Goal: Task Accomplishment & Management: Manage account settings

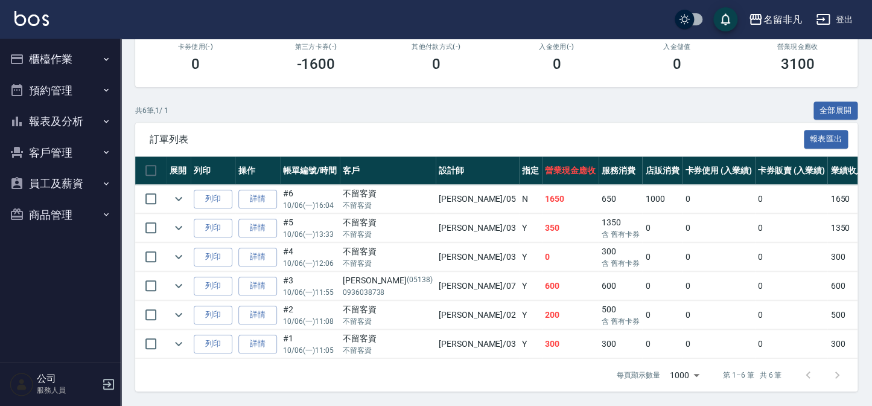
scroll to position [223, 0]
click at [51, 57] on button "櫃檯作業" at bounding box center [60, 58] width 111 height 31
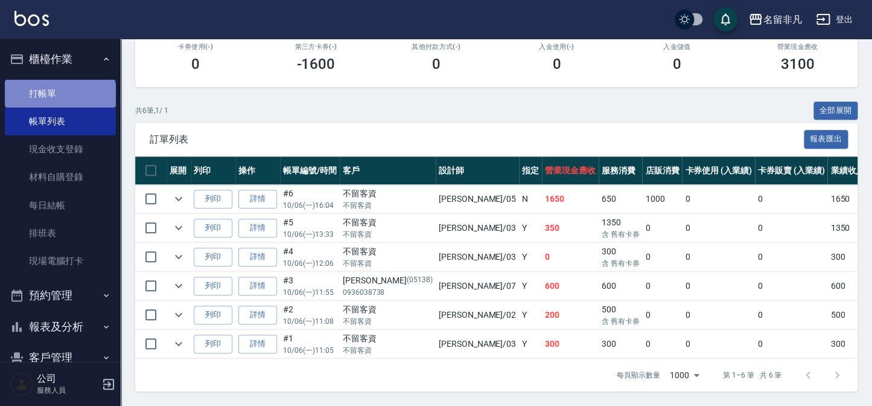
click at [59, 97] on link "打帳單" at bounding box center [60, 94] width 111 height 28
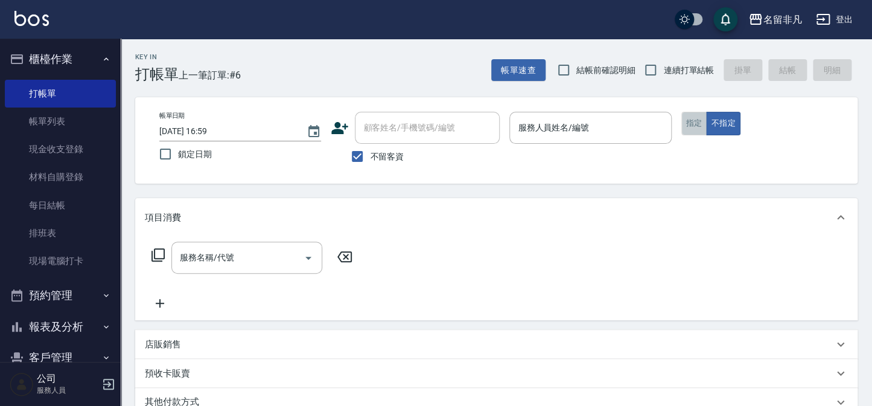
click at [691, 124] on button "指定" at bounding box center [694, 124] width 26 height 24
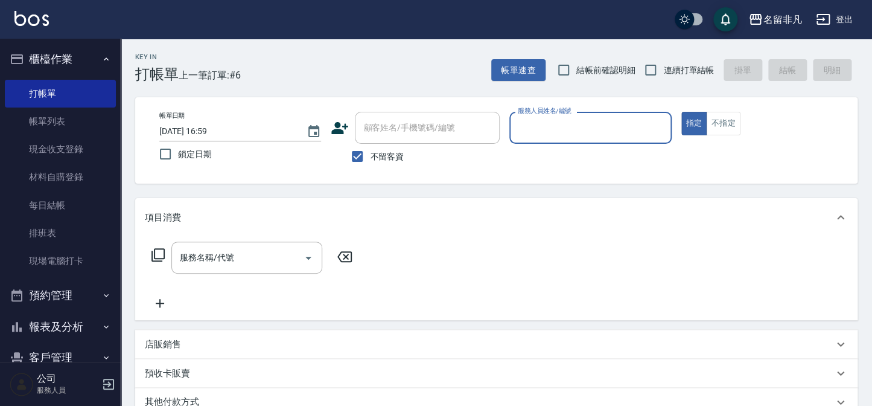
click at [631, 131] on input "服務人員姓名/編號" at bounding box center [590, 127] width 151 height 21
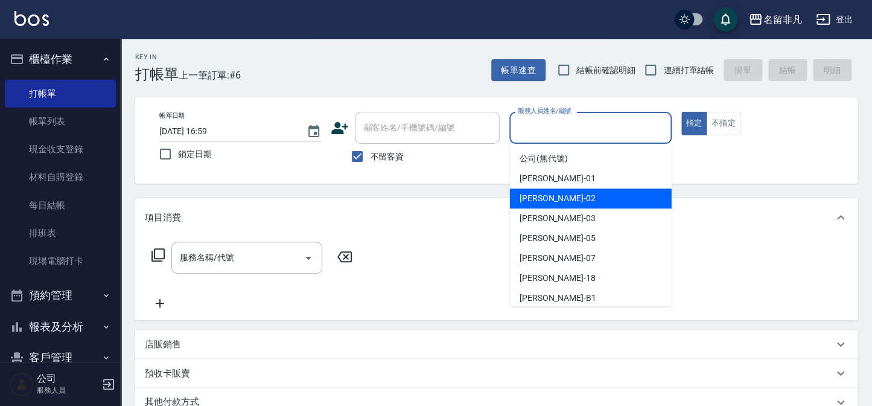
click at [557, 199] on div "[PERSON_NAME]-02" at bounding box center [591, 198] width 162 height 20
type input "[PERSON_NAME]-02"
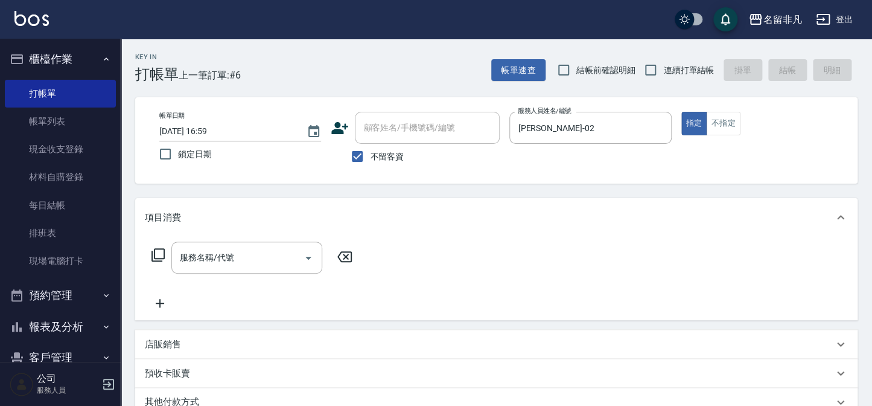
click at [155, 252] on icon at bounding box center [158, 254] width 14 height 14
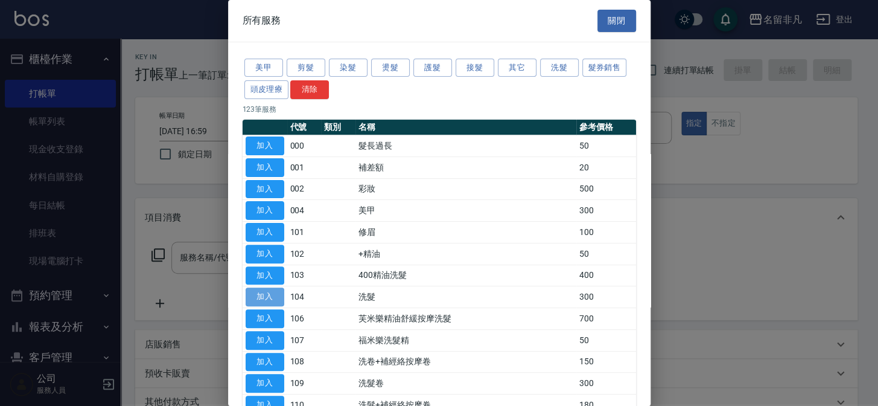
click at [260, 294] on button "加入" at bounding box center [265, 296] width 39 height 19
type input "洗髮(104)"
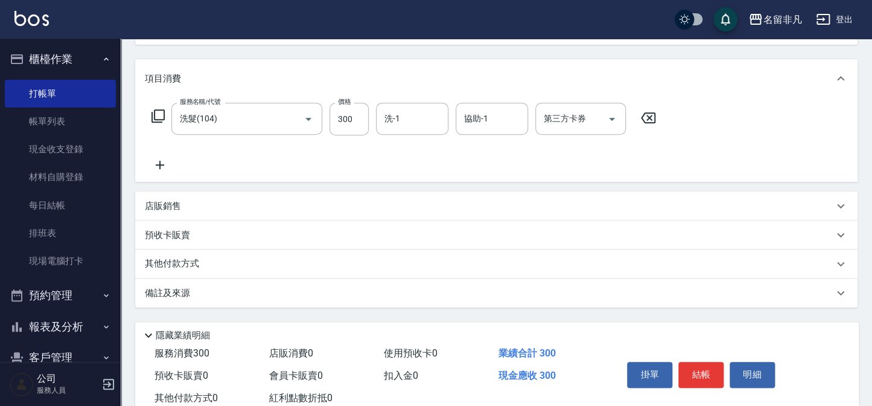
scroll to position [174, 0]
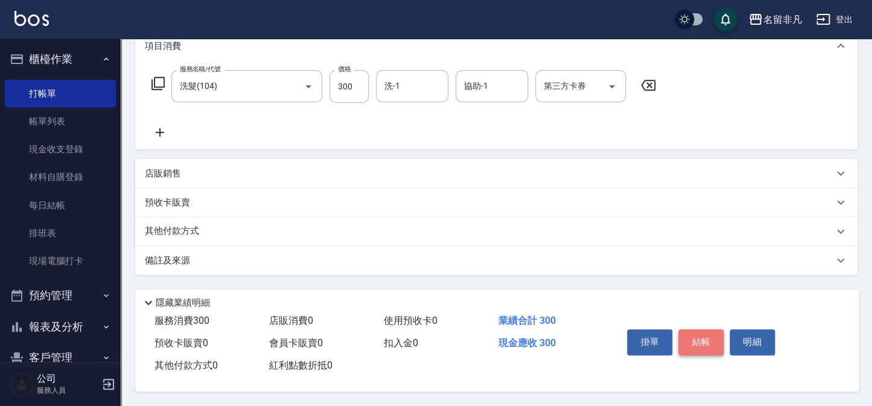
click at [706, 338] on button "結帳" at bounding box center [700, 341] width 45 height 25
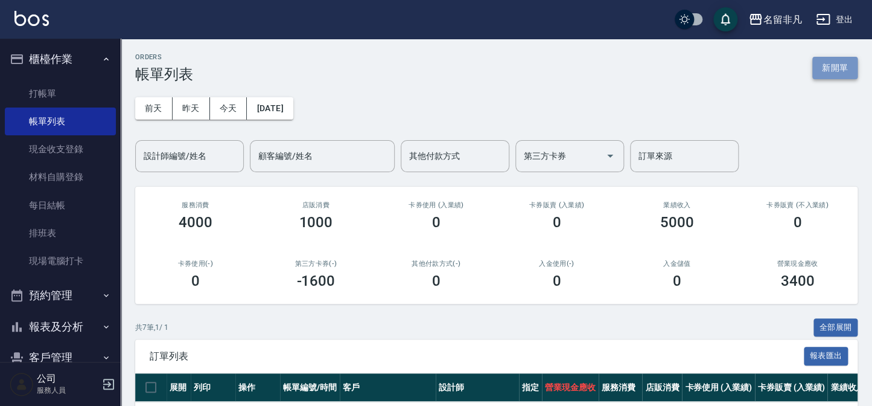
click at [822, 63] on button "新開單" at bounding box center [834, 68] width 45 height 22
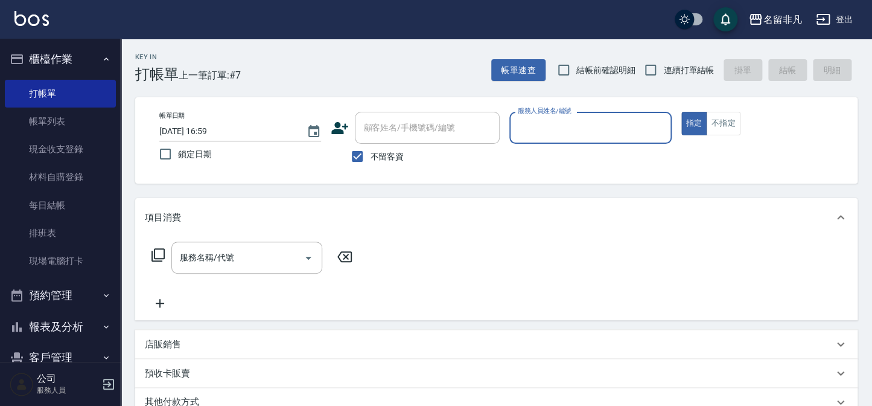
click at [652, 127] on input "服務人員姓名/編號" at bounding box center [590, 127] width 151 height 21
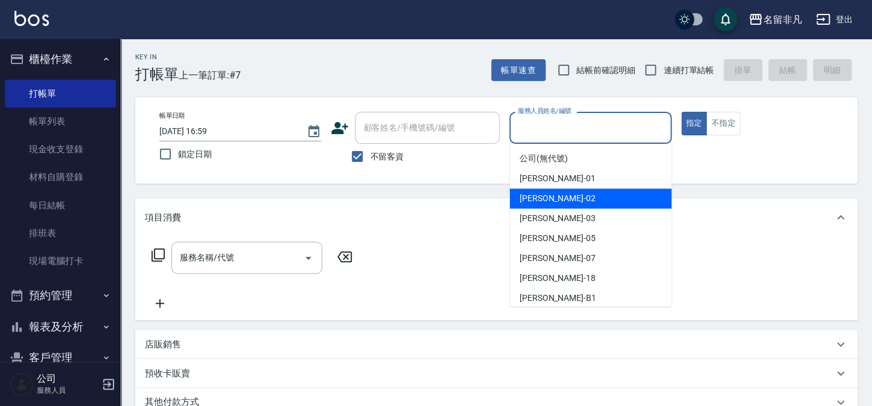
click at [560, 199] on div "[PERSON_NAME]-02" at bounding box center [591, 198] width 162 height 20
type input "[PERSON_NAME]-02"
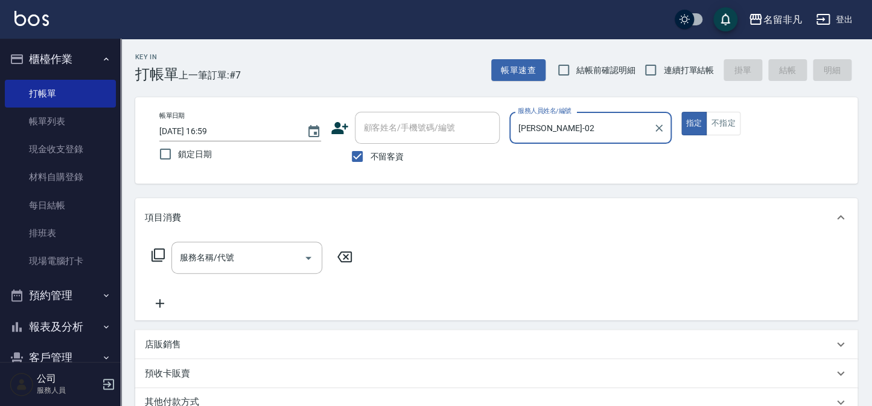
click at [157, 252] on icon at bounding box center [158, 254] width 14 height 14
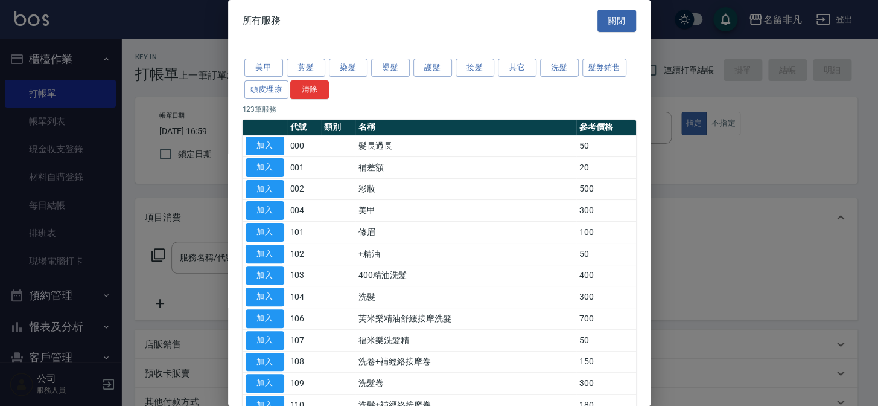
scroll to position [54, 0]
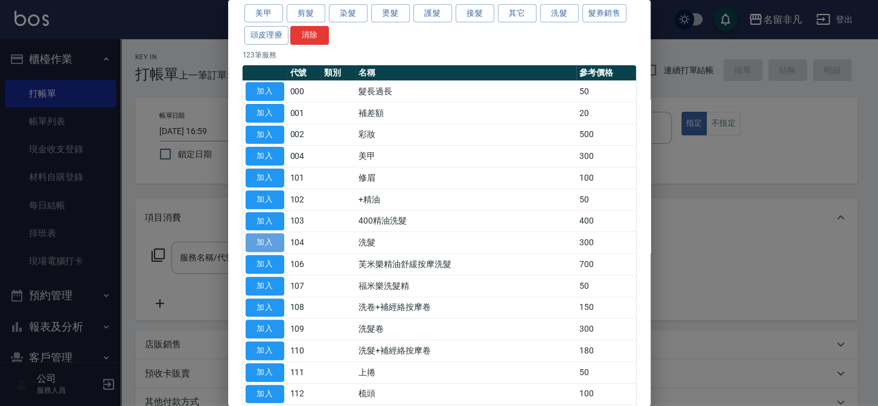
click at [267, 240] on button "加入" at bounding box center [265, 242] width 39 height 19
type input "洗髮(104)"
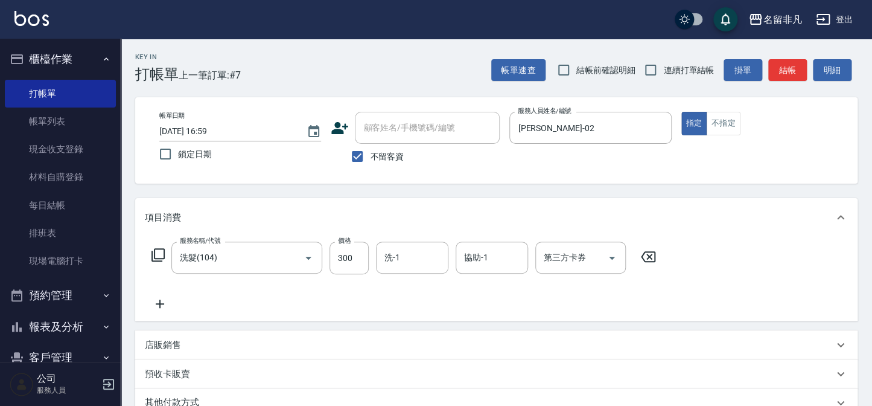
click at [645, 254] on icon at bounding box center [648, 256] width 30 height 14
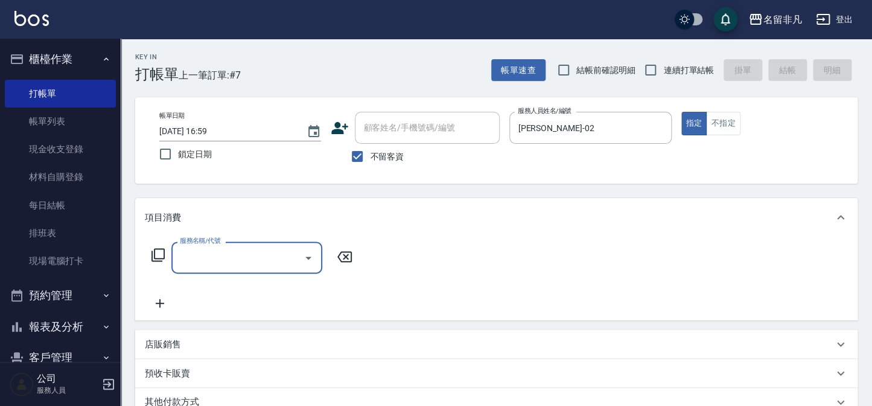
click at [155, 250] on icon at bounding box center [158, 254] width 14 height 14
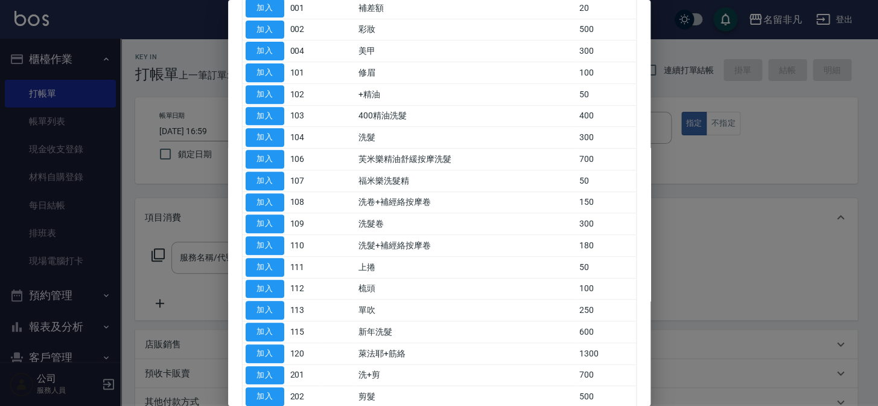
scroll to position [164, 0]
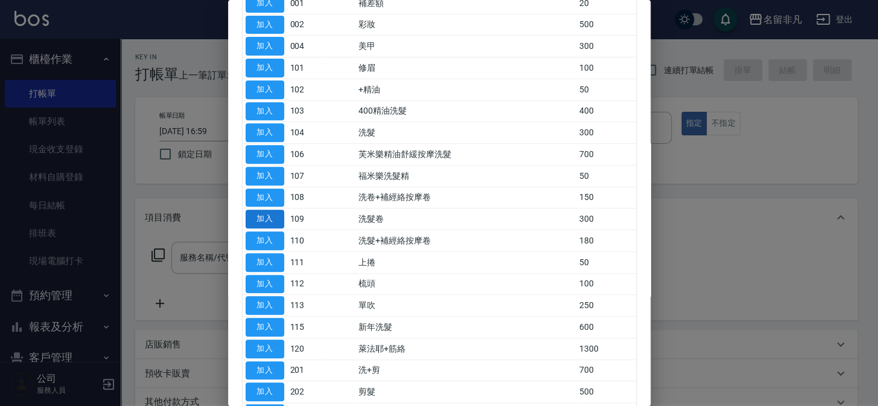
click at [257, 217] on button "加入" at bounding box center [265, 218] width 39 height 19
type input "洗髮卷(109)"
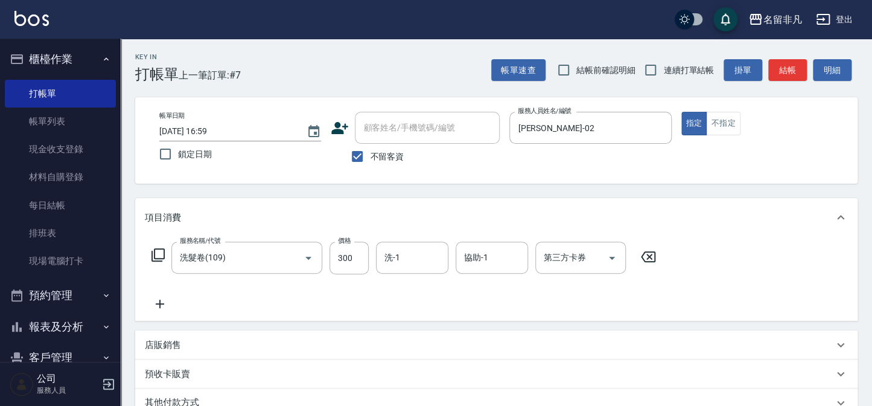
click at [157, 252] on icon at bounding box center [158, 254] width 14 height 14
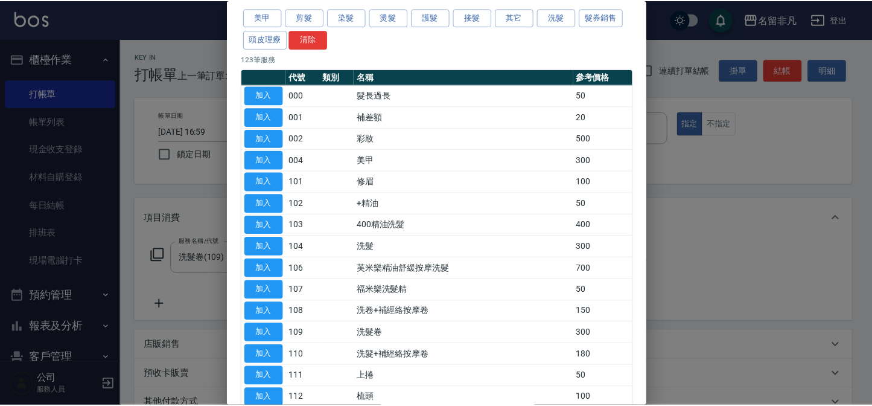
scroll to position [109, 0]
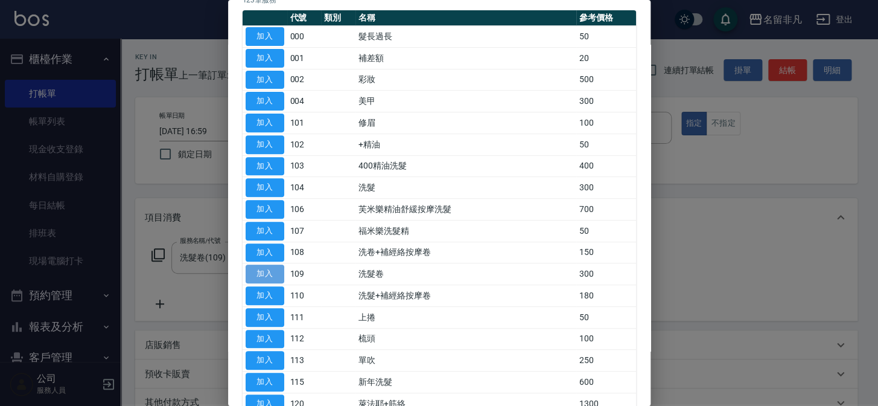
click at [270, 267] on button "加入" at bounding box center [265, 273] width 39 height 19
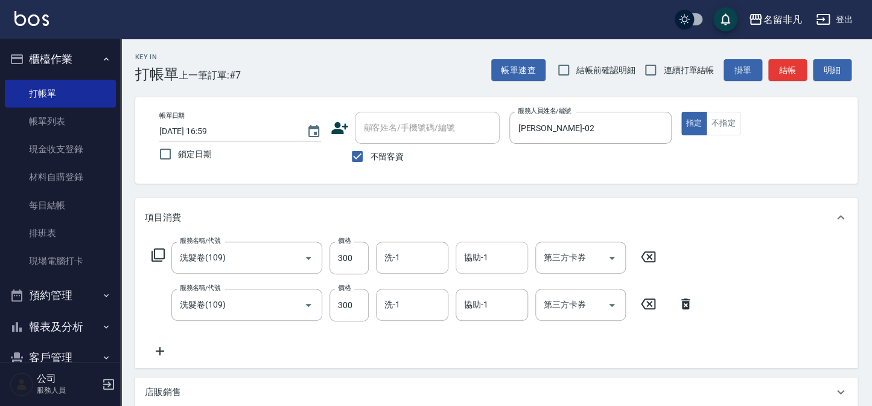
click at [503, 258] on input "協助-1" at bounding box center [492, 257] width 62 height 21
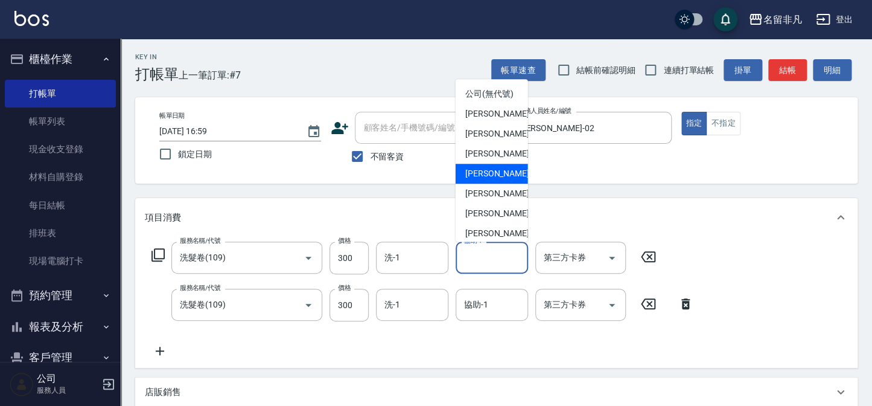
click at [503, 183] on div "[PERSON_NAME] -05" at bounding box center [492, 174] width 72 height 20
type input "[PERSON_NAME]-05"
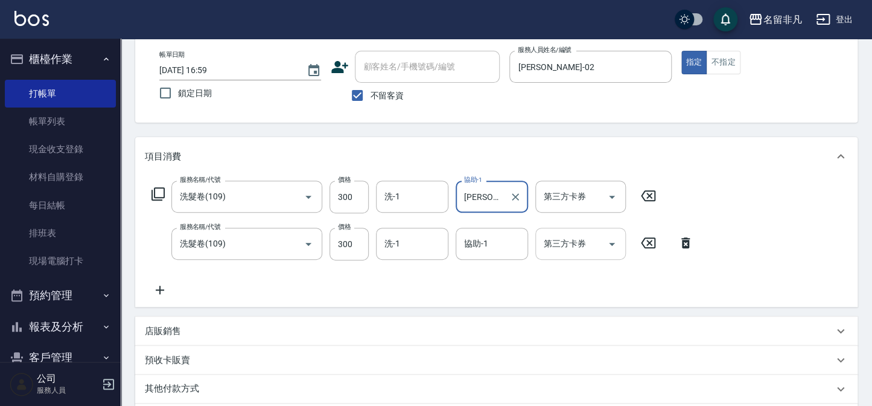
scroll to position [57, 0]
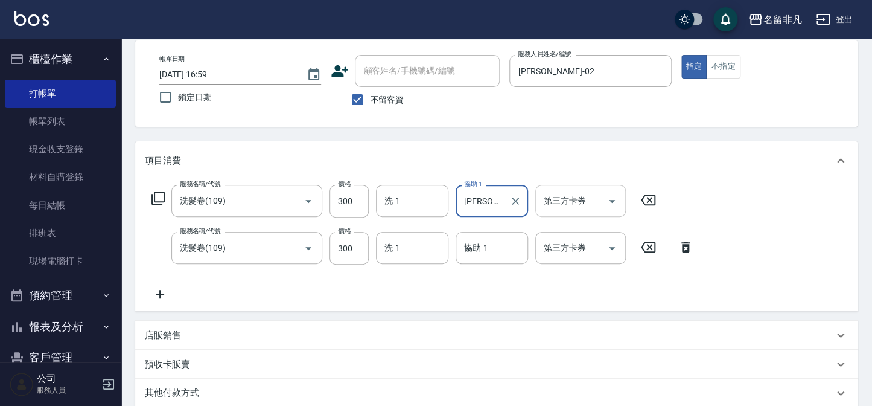
click at [613, 201] on icon "Open" at bounding box center [612, 201] width 14 height 14
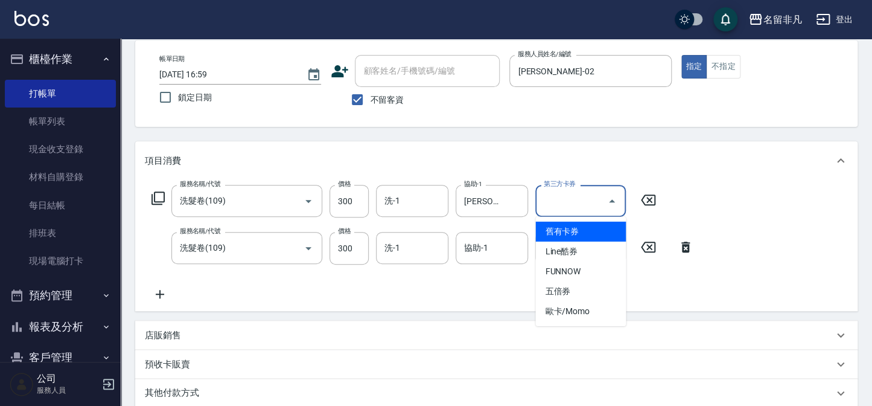
click at [576, 228] on span "舊有卡券" at bounding box center [580, 232] width 91 height 20
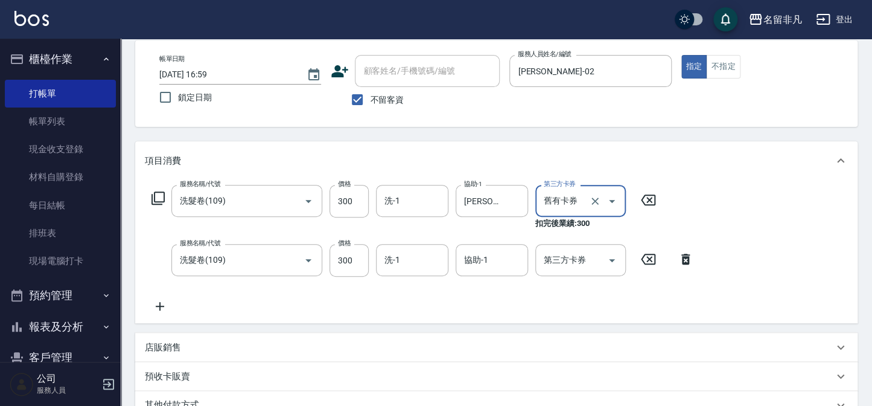
type input "舊有卡券"
click at [612, 261] on icon "Open" at bounding box center [612, 260] width 14 height 14
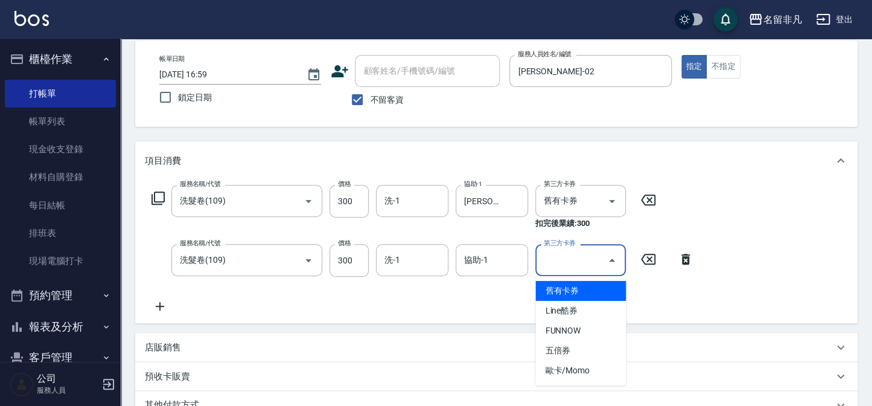
click at [573, 285] on span "舊有卡券" at bounding box center [580, 291] width 91 height 20
type input "舊有卡券"
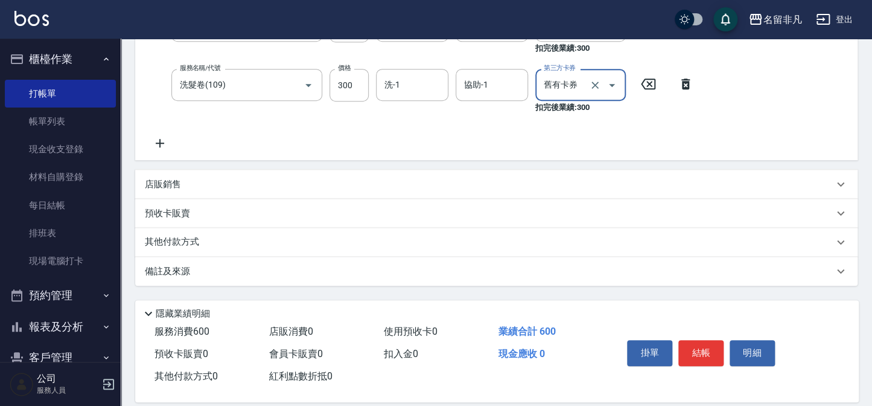
scroll to position [246, 0]
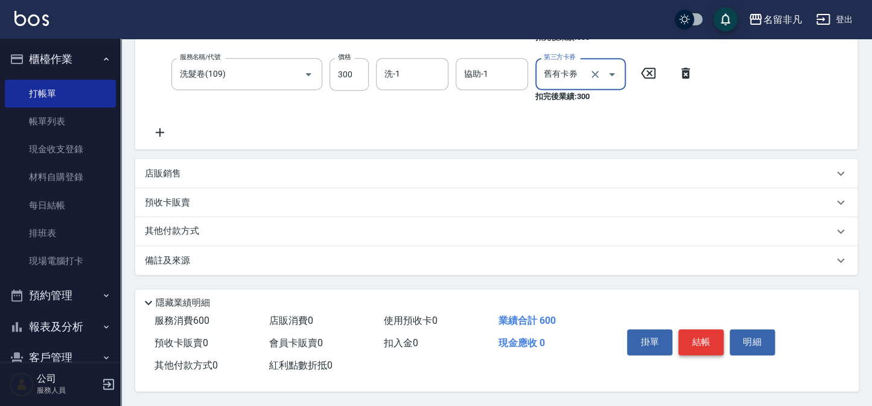
click at [690, 337] on button "結帳" at bounding box center [700, 341] width 45 height 25
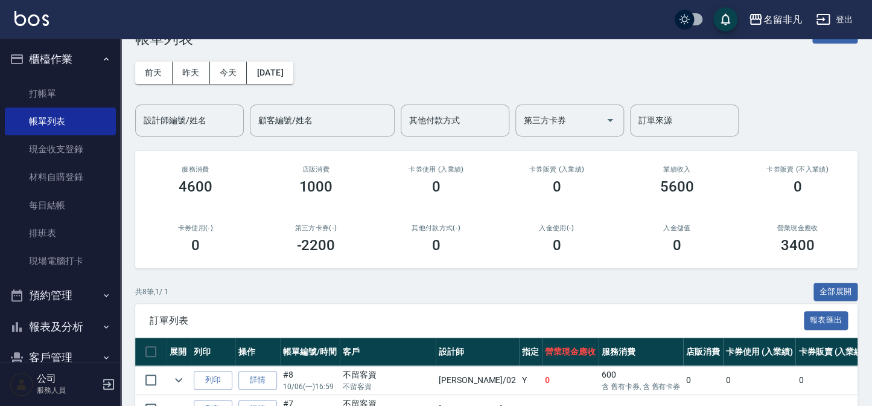
scroll to position [54, 0]
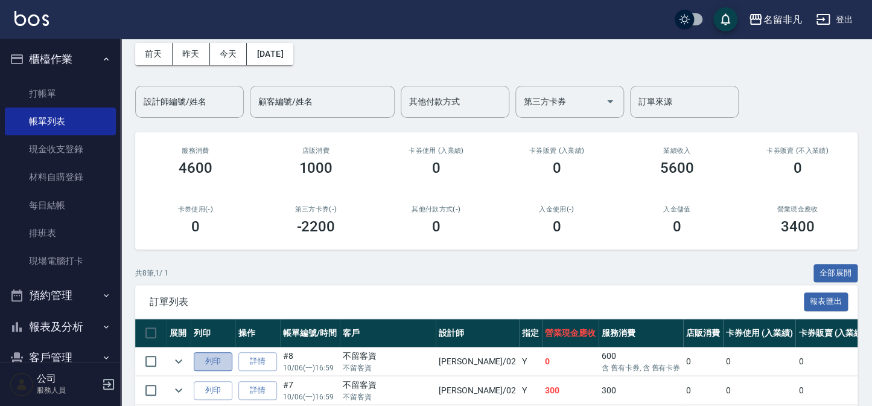
click at [209, 356] on button "列印" at bounding box center [213, 361] width 39 height 19
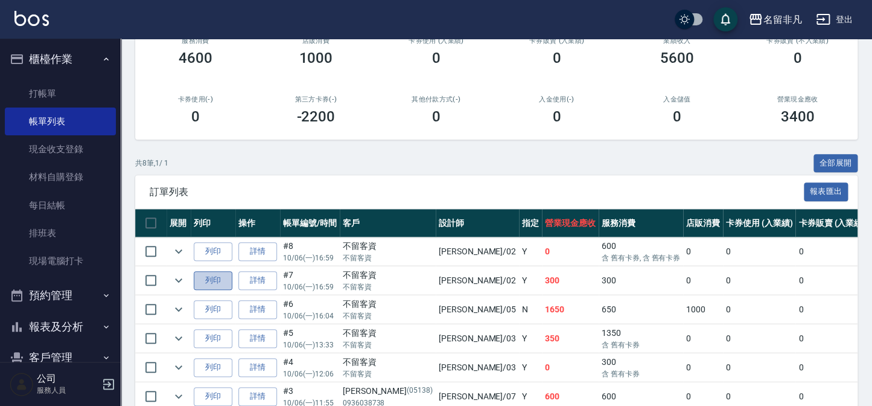
click at [222, 278] on button "列印" at bounding box center [213, 280] width 39 height 19
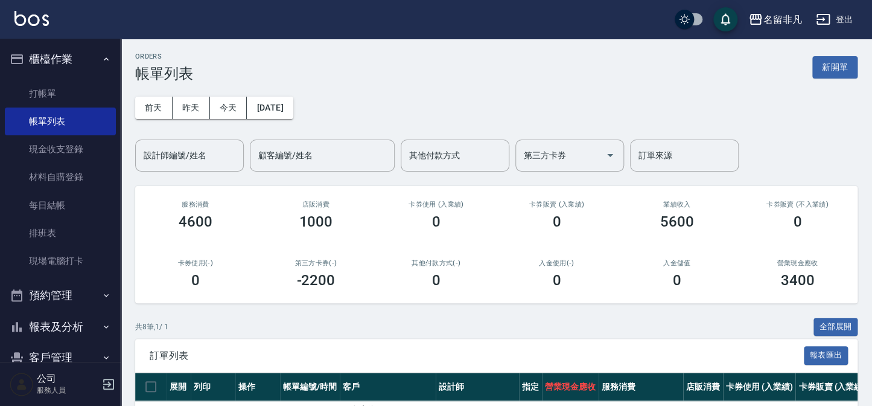
scroll to position [0, 0]
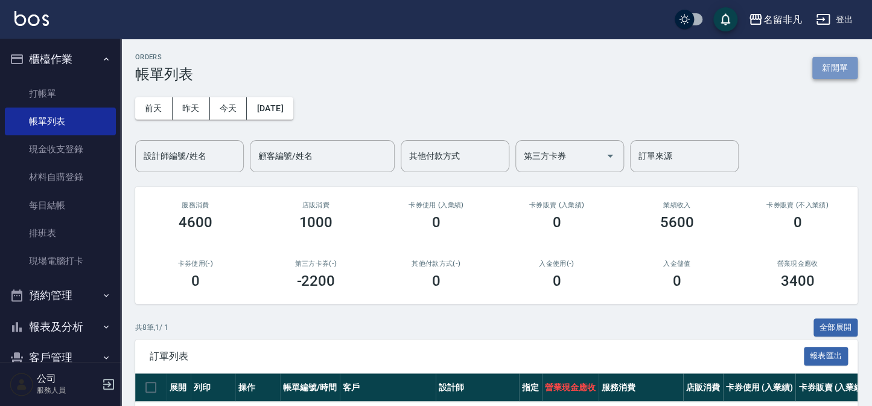
click at [843, 67] on button "新開單" at bounding box center [834, 68] width 45 height 22
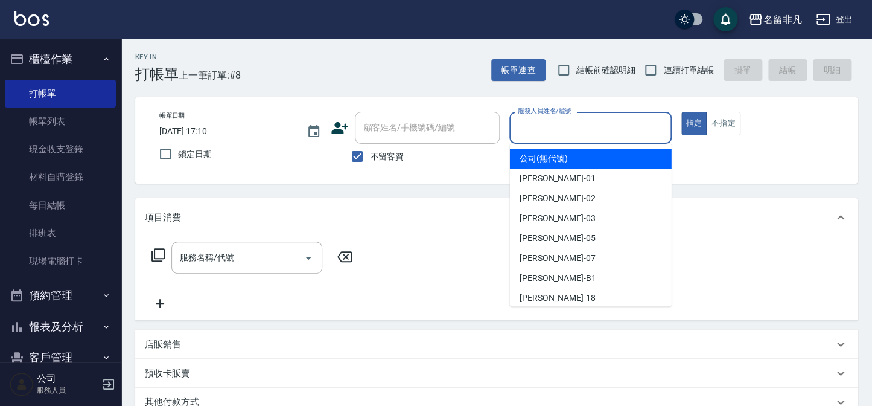
click at [632, 122] on input "服務人員姓名/編號" at bounding box center [590, 127] width 151 height 21
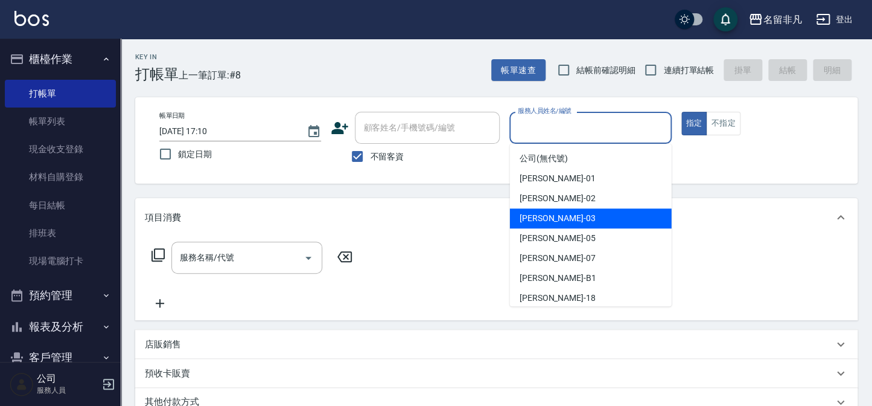
drag, startPoint x: 616, startPoint y: 220, endPoint x: 647, endPoint y: 154, distance: 72.6
click at [616, 219] on div "[PERSON_NAME] -03" at bounding box center [591, 218] width 162 height 20
type input "[PERSON_NAME]-03"
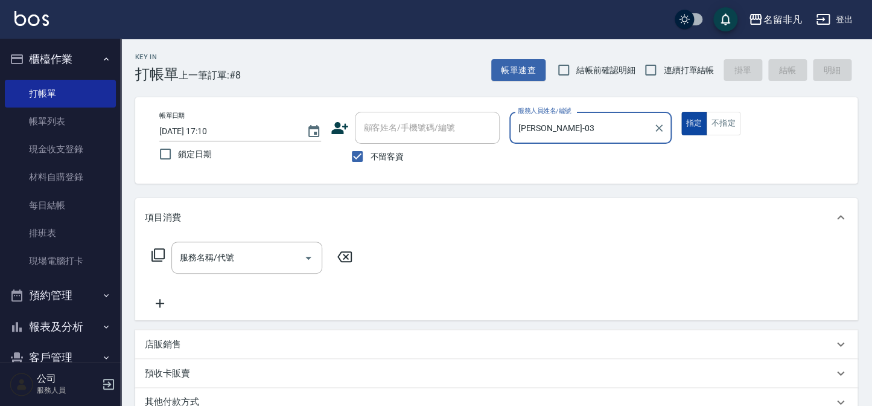
drag, startPoint x: 694, startPoint y: 115, endPoint x: 555, endPoint y: 120, distance: 139.5
click at [691, 116] on button "指定" at bounding box center [694, 124] width 26 height 24
click at [161, 253] on icon at bounding box center [158, 254] width 14 height 14
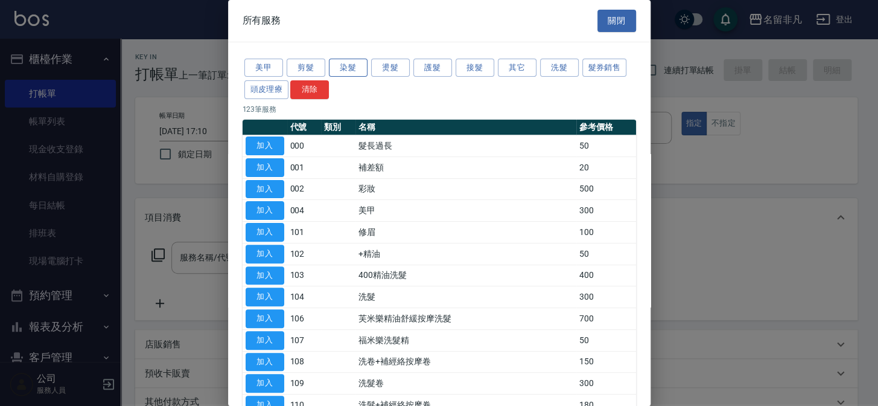
click at [350, 68] on button "染髮" at bounding box center [348, 68] width 39 height 19
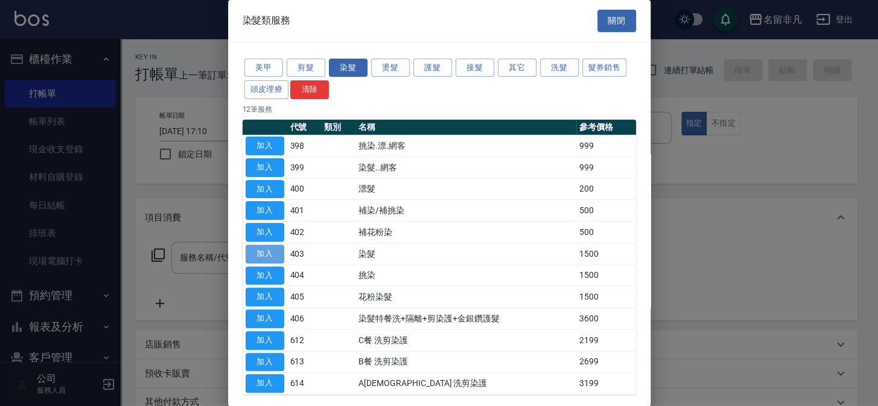
click at [260, 249] on button "加入" at bounding box center [265, 253] width 39 height 19
type input "染髮(403)"
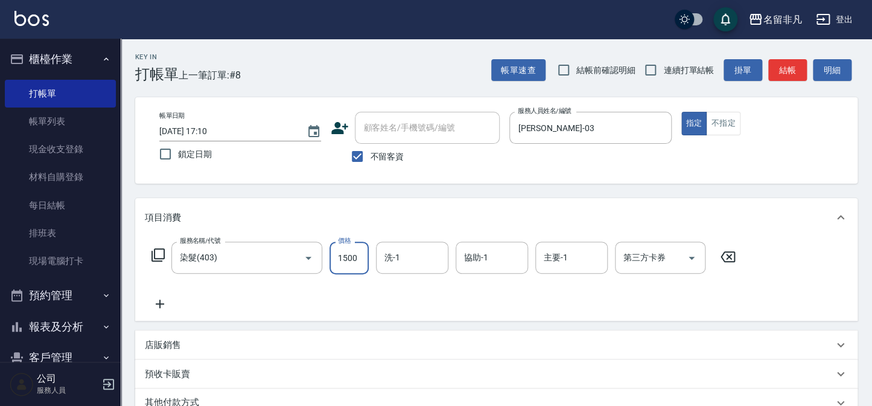
click at [344, 254] on input "1500" at bounding box center [349, 257] width 39 height 33
type input "2000"
click at [691, 121] on button "指定" at bounding box center [694, 124] width 26 height 24
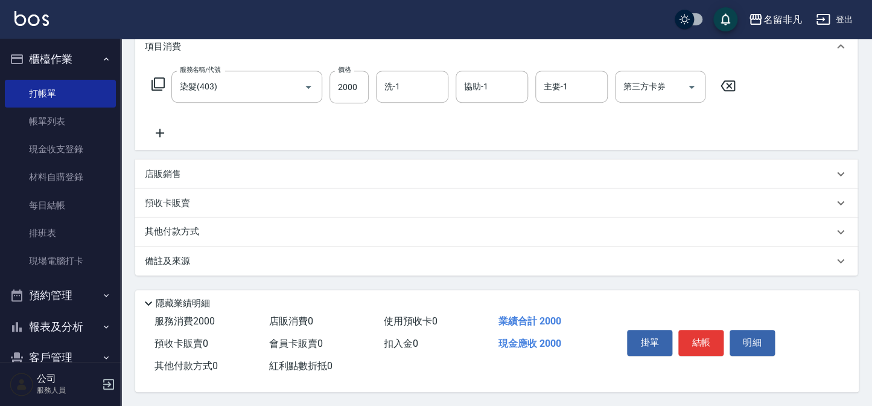
scroll to position [174, 0]
click at [158, 127] on icon at bounding box center [160, 132] width 30 height 14
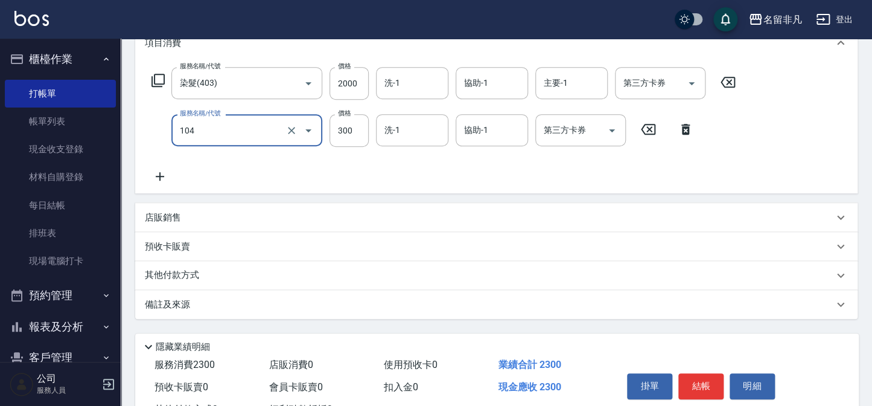
type input "洗髮(104)"
click at [442, 160] on div "服務名稱/代號 染髮(403) 服務名稱/代號 價格 2000 價格 洗-1 洗-1 協助-1 協助-1 主要-1 主要-1 第三方卡券 第三方卡券 服務名稱…" at bounding box center [444, 125] width 598 height 116
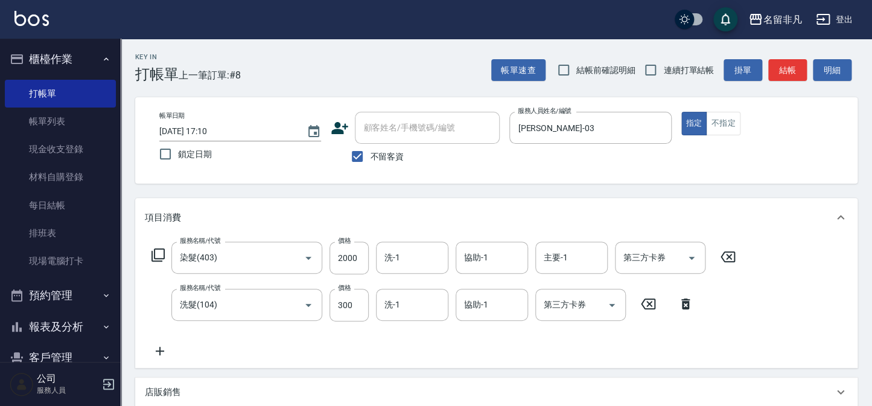
scroll to position [0, 0]
click at [694, 117] on button "指定" at bounding box center [694, 124] width 26 height 24
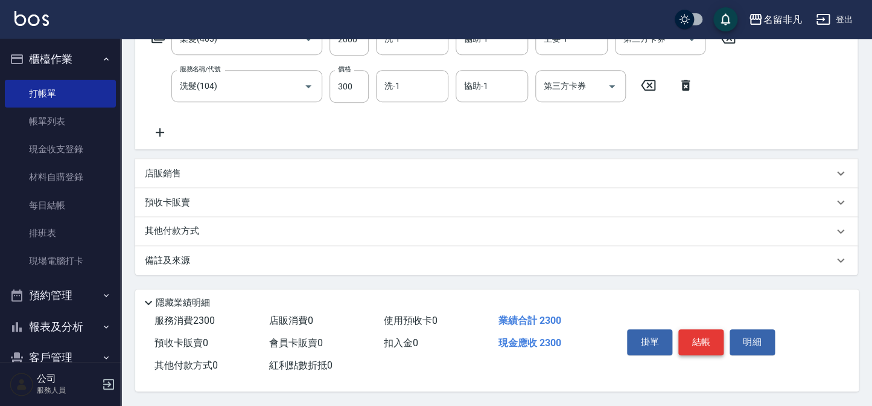
scroll to position [222, 0]
click at [703, 331] on button "結帳" at bounding box center [700, 341] width 45 height 25
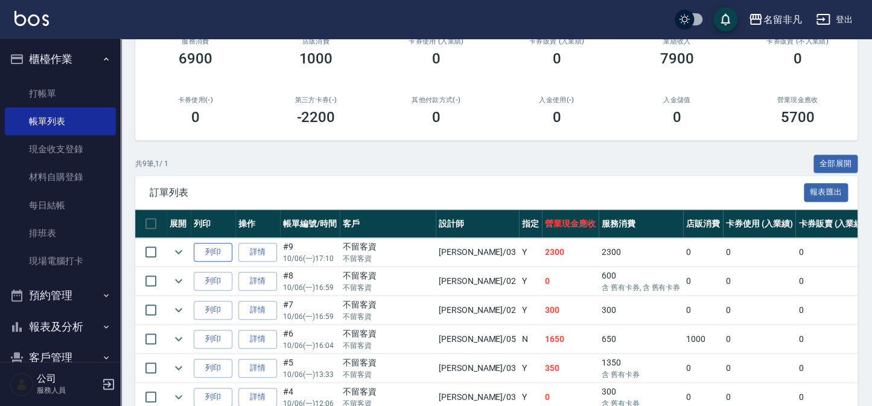
scroll to position [164, 0]
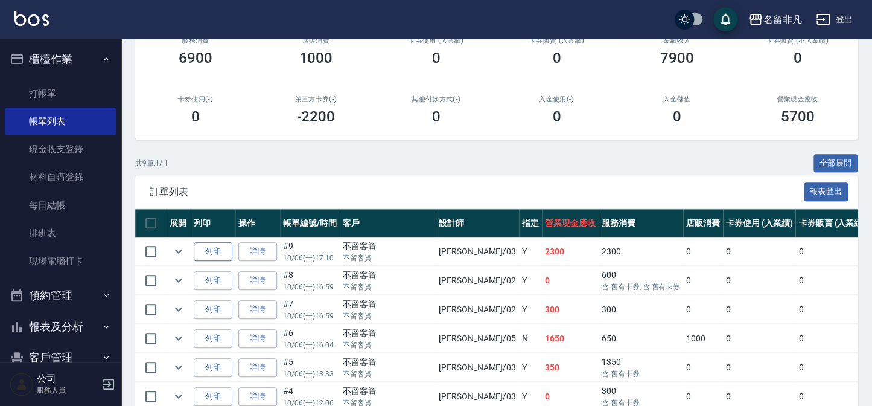
click at [219, 247] on button "列印" at bounding box center [213, 251] width 39 height 19
click at [53, 320] on button "報表及分析" at bounding box center [60, 326] width 111 height 31
click at [64, 327] on button "報表及分析" at bounding box center [60, 326] width 111 height 31
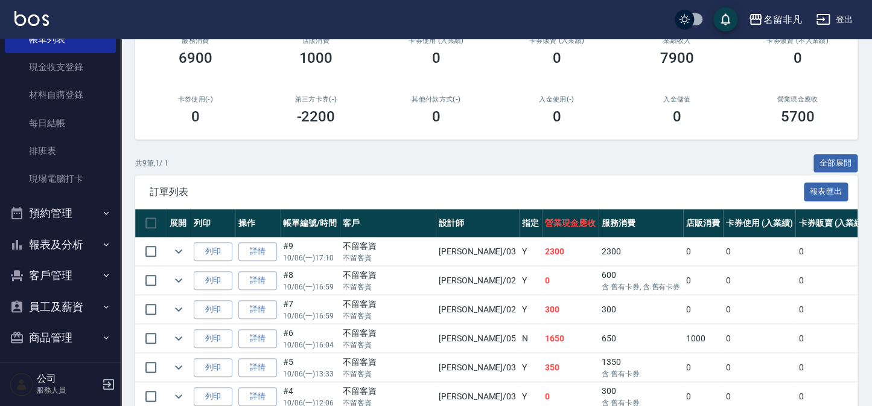
scroll to position [88, 0]
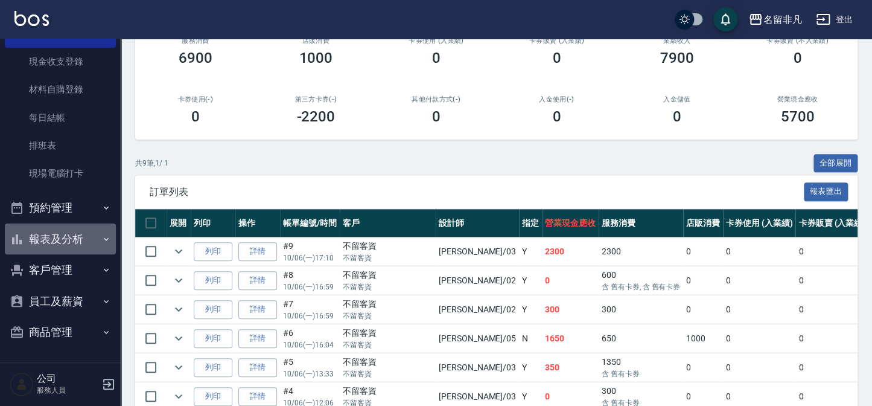
click at [71, 235] on button "報表及分析" at bounding box center [60, 238] width 111 height 31
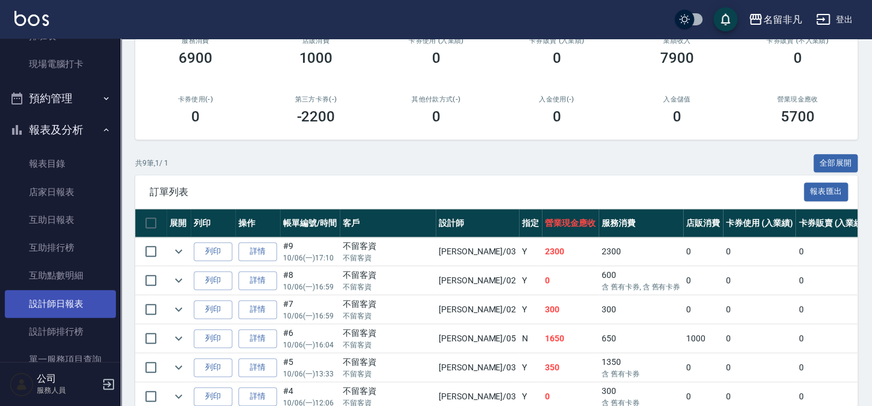
scroll to position [197, 0]
click at [78, 299] on link "設計師日報表" at bounding box center [60, 303] width 111 height 28
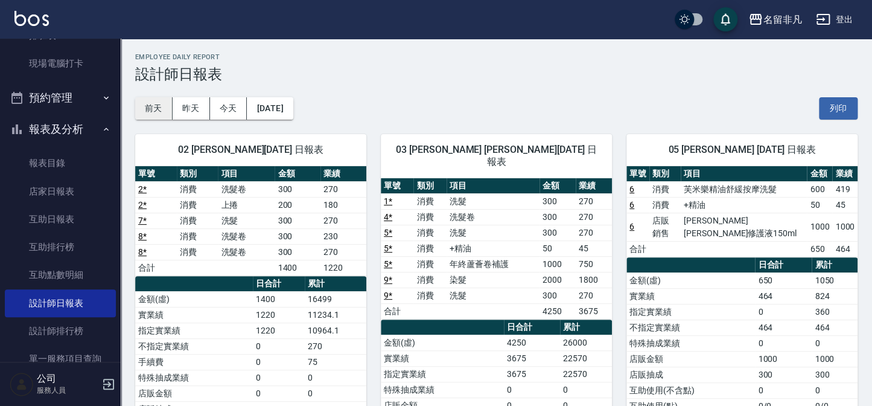
click at [150, 109] on button "前天" at bounding box center [153, 108] width 37 height 22
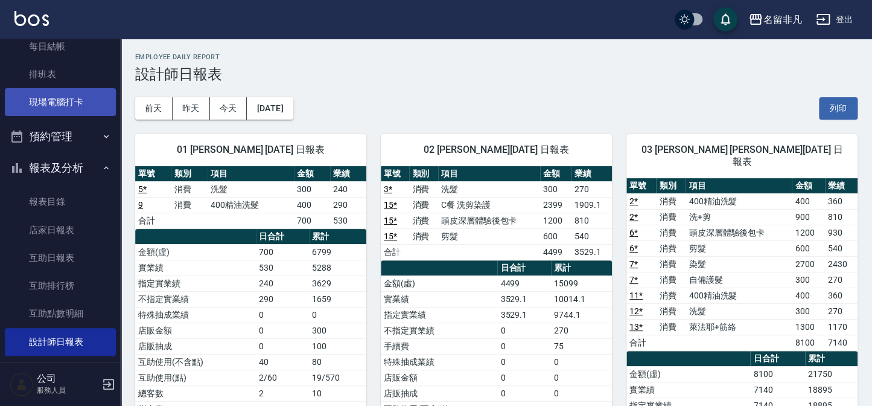
scroll to position [142, 0]
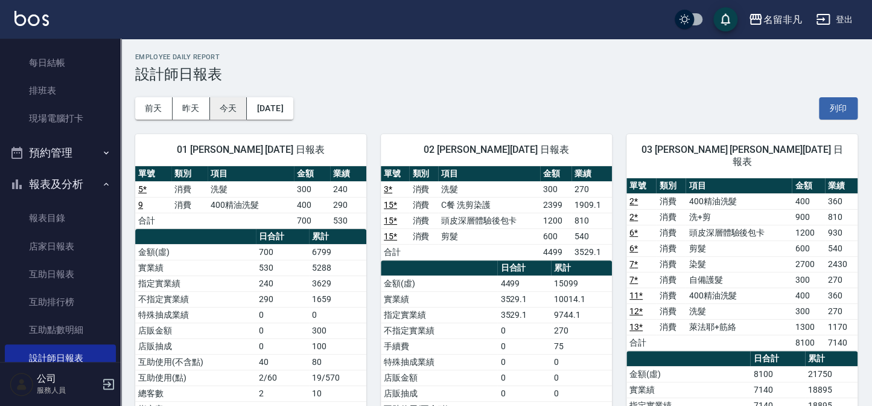
click at [230, 108] on button "今天" at bounding box center [228, 108] width 37 height 22
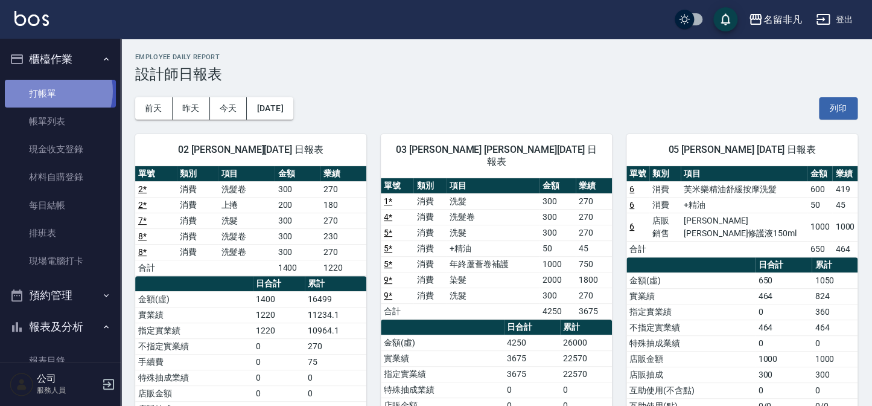
click at [53, 91] on link "打帳單" at bounding box center [60, 94] width 111 height 28
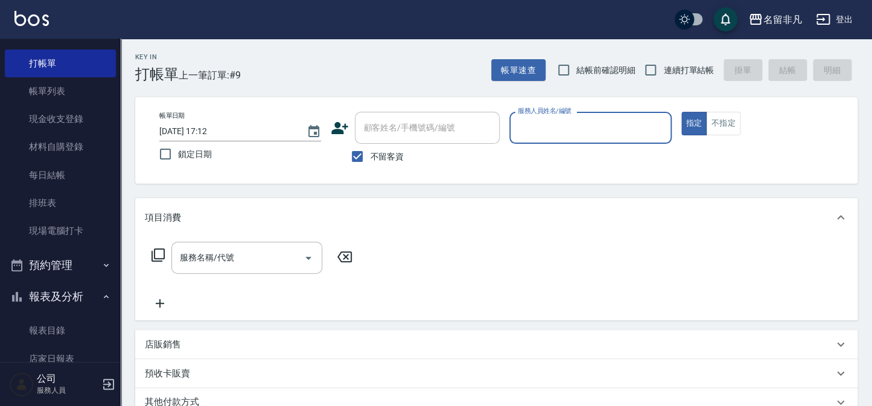
scroll to position [54, 0]
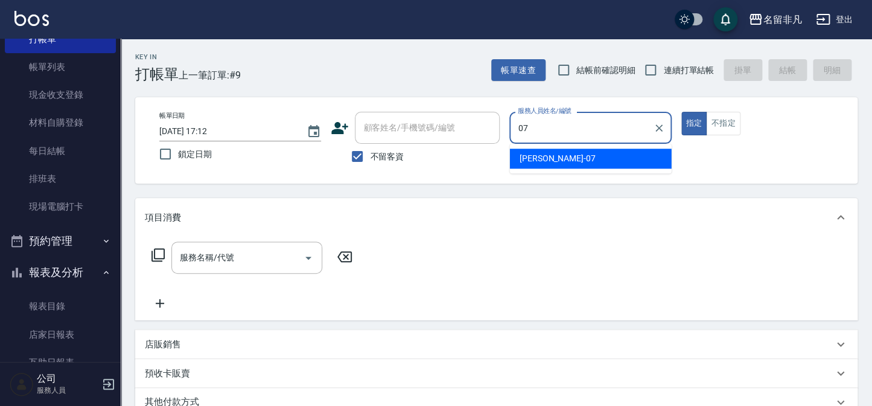
type input "[PERSON_NAME]-07"
type button "true"
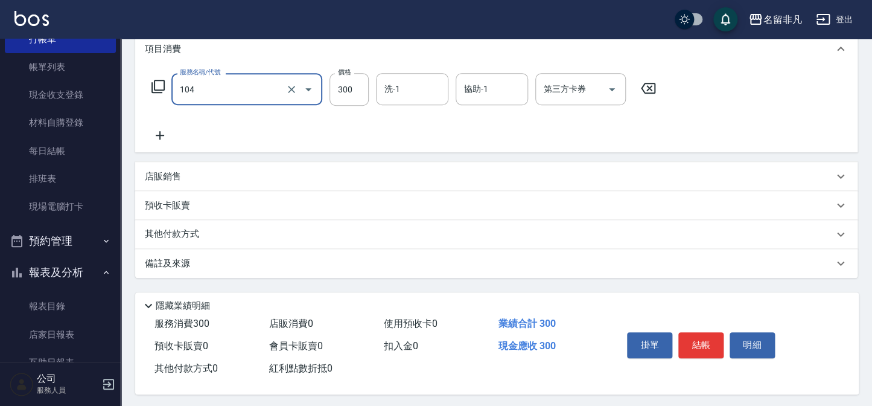
scroll to position [174, 0]
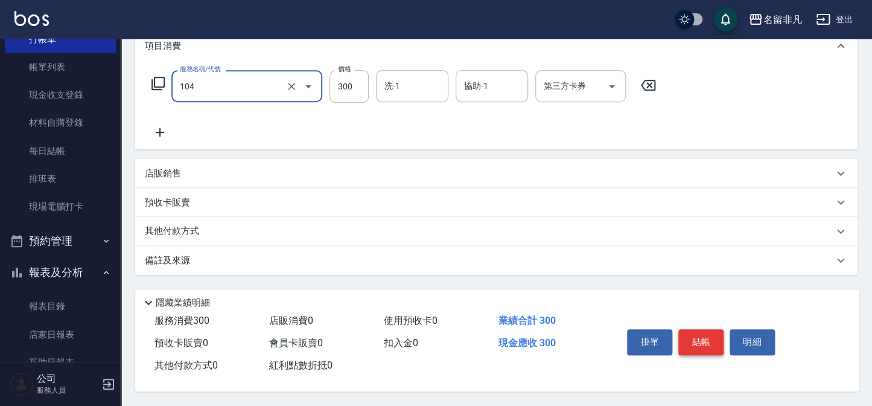
type input "洗髮(104)"
click at [695, 342] on button "結帳" at bounding box center [700, 341] width 45 height 25
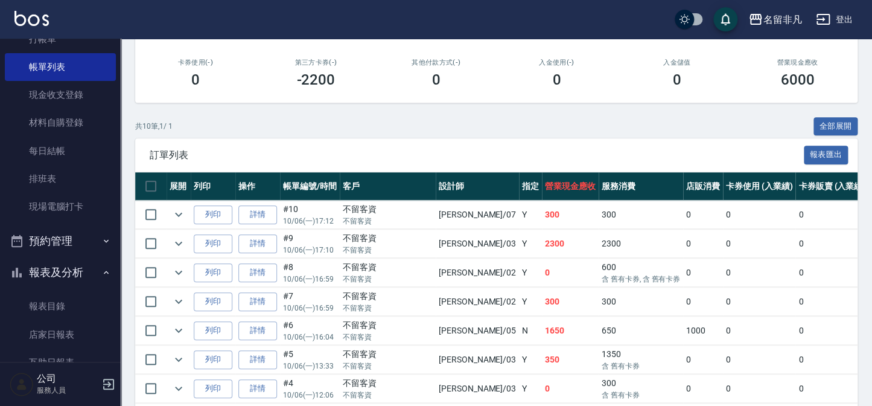
scroll to position [219, 0]
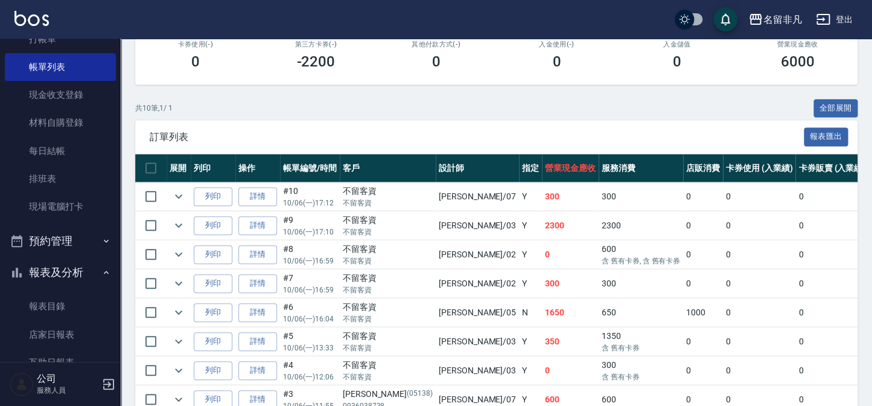
drag, startPoint x: 212, startPoint y: 197, endPoint x: 427, endPoint y: 255, distance: 222.1
click at [212, 197] on button "列印" at bounding box center [213, 196] width 39 height 19
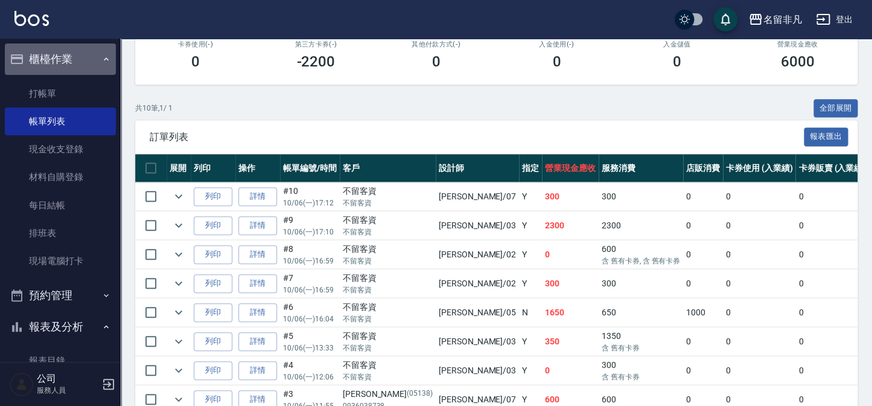
click at [79, 65] on button "櫃檯作業" at bounding box center [60, 58] width 111 height 31
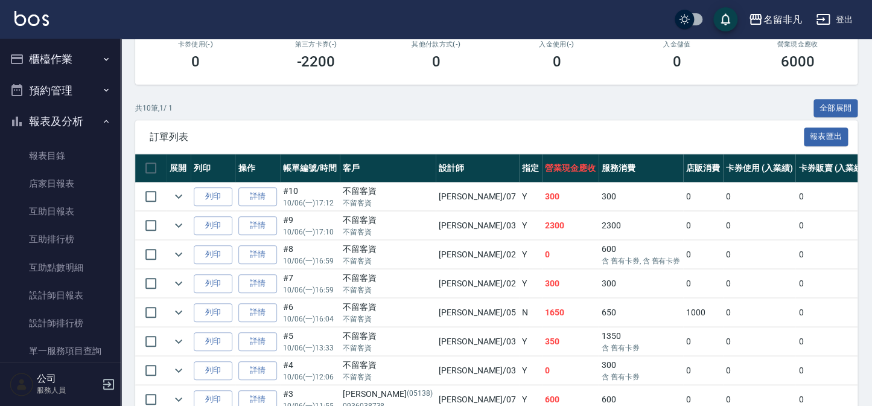
click at [81, 120] on button "報表及分析" at bounding box center [60, 121] width 111 height 31
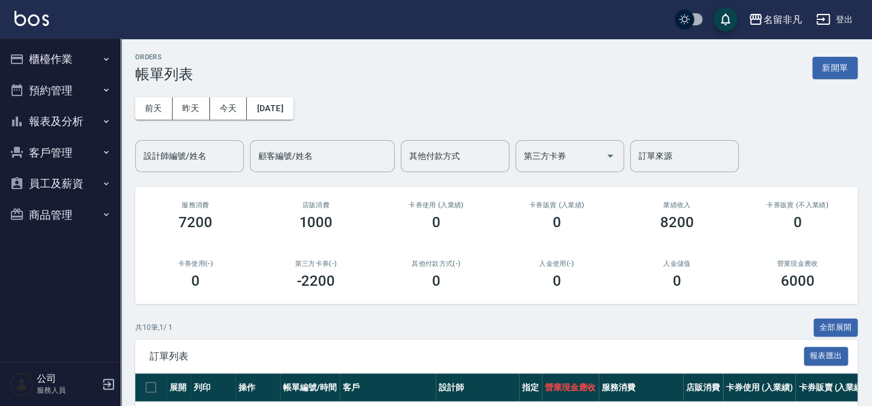
click at [815, 81] on div "ORDERS 帳單列表 新開單" at bounding box center [496, 68] width 722 height 30
click at [818, 70] on button "新開單" at bounding box center [834, 68] width 45 height 22
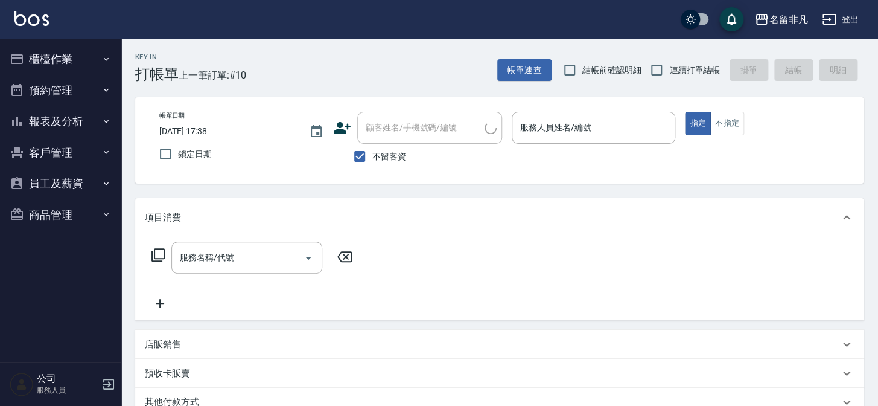
click at [392, 154] on span "不留客資" at bounding box center [389, 156] width 34 height 13
click at [372, 154] on input "不留客資" at bounding box center [359, 156] width 25 height 25
checkbox input "false"
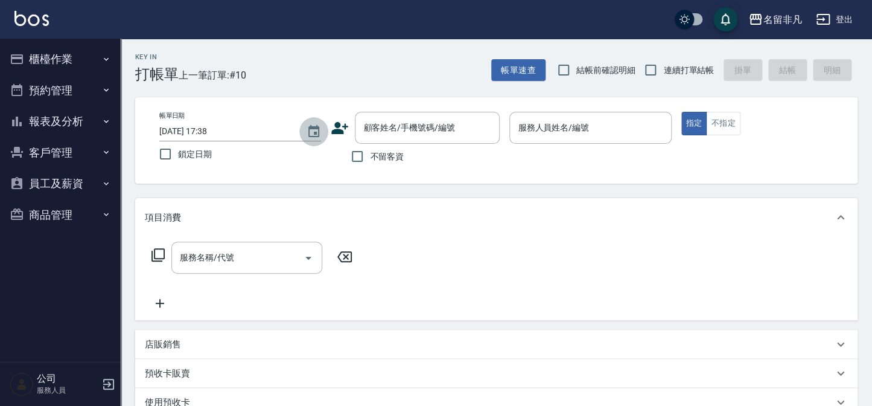
click at [326, 127] on button "Choose date, selected date is 2025-10-06" at bounding box center [313, 131] width 29 height 29
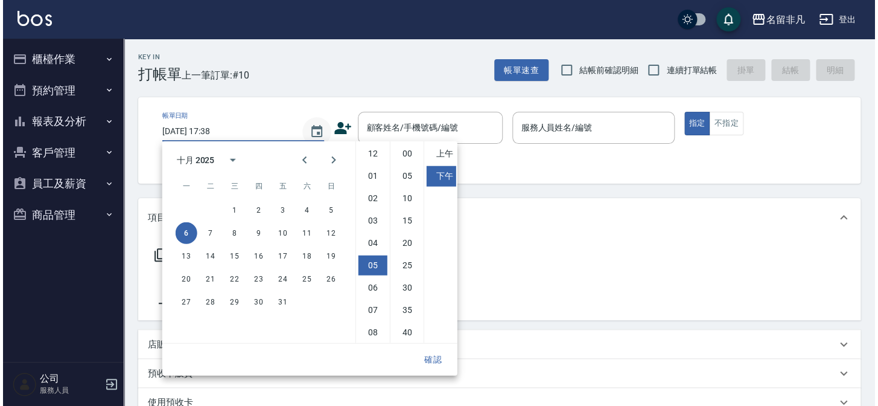
scroll to position [67, 0]
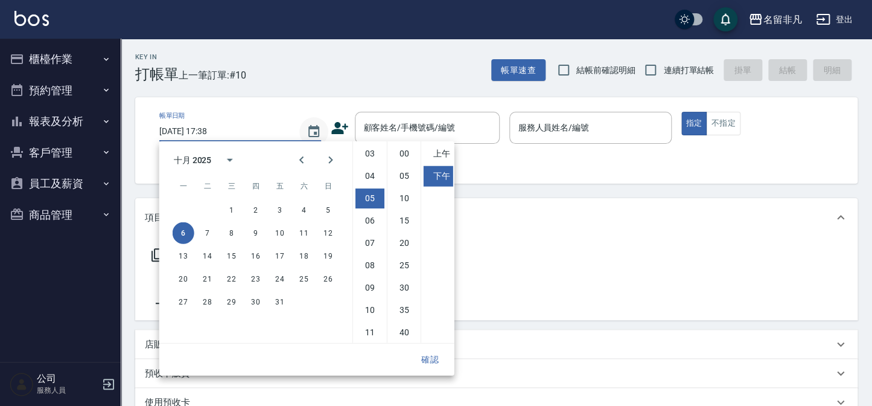
click at [326, 127] on button "Choose date, selected date is 2025-10-06" at bounding box center [313, 131] width 29 height 29
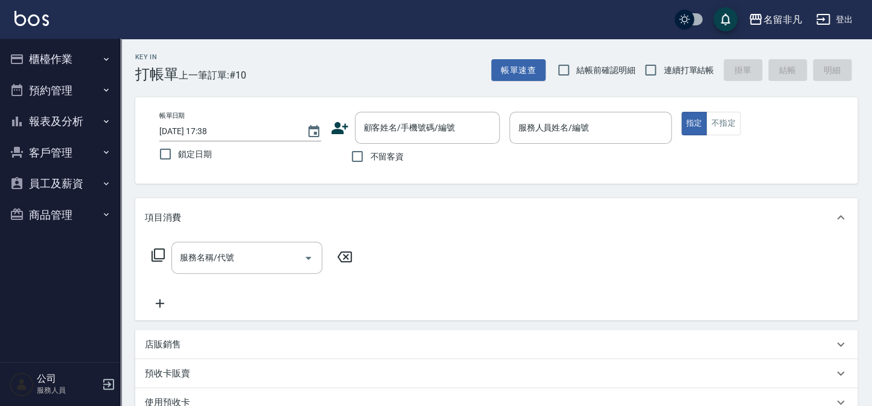
click at [345, 130] on icon at bounding box center [340, 128] width 18 height 18
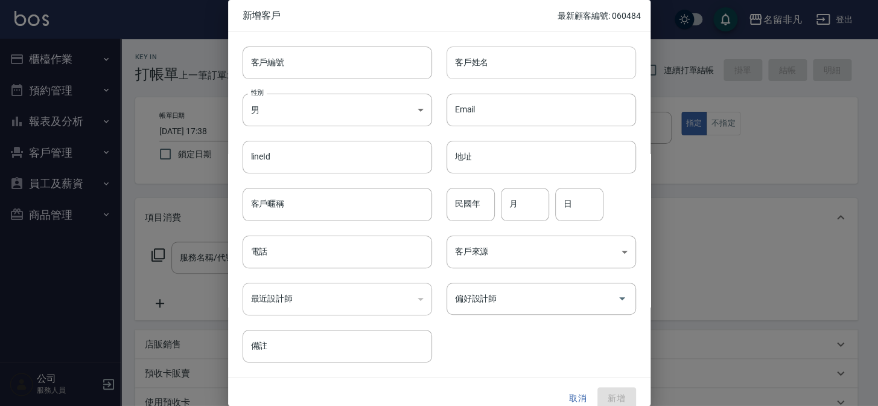
click at [513, 75] on input "客戶姓名" at bounding box center [542, 62] width 190 height 33
type input "x"
type input "[PERSON_NAME]"
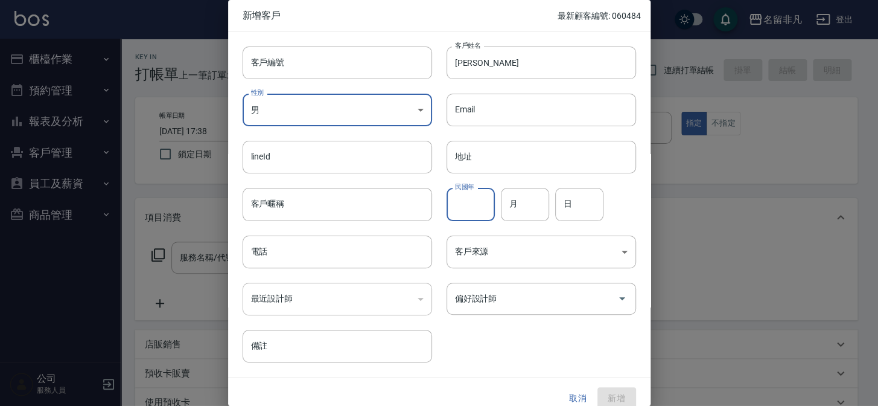
click at [471, 194] on input "民國年" at bounding box center [471, 204] width 48 height 33
type input "00"
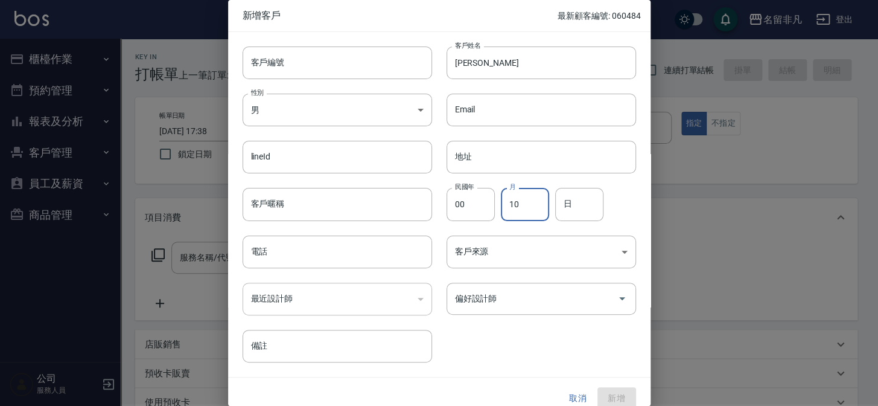
type input "10"
type input "12"
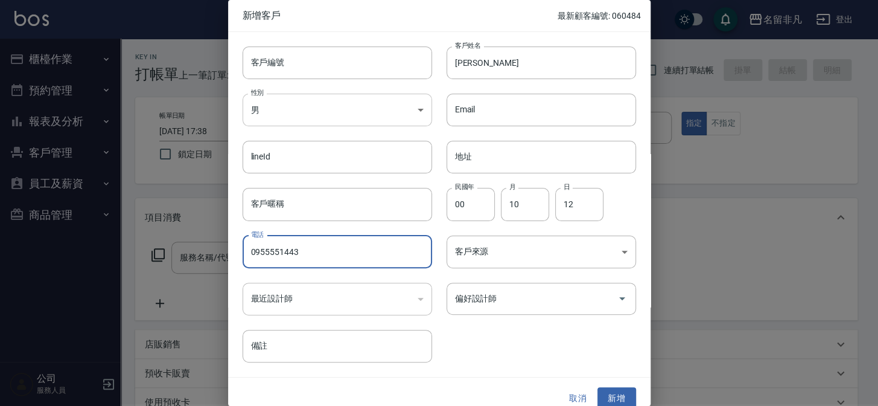
type input "0955551443"
click at [277, 120] on body "名留非凡 登出 櫃檯作業 打帳單 帳單列表 現金收支登錄 材料自購登錄 每日結帳 排班表 現場電腦打卡 預約管理 預約管理 單日預約紀錄 單週預約紀錄 報表及…" at bounding box center [439, 302] width 878 height 605
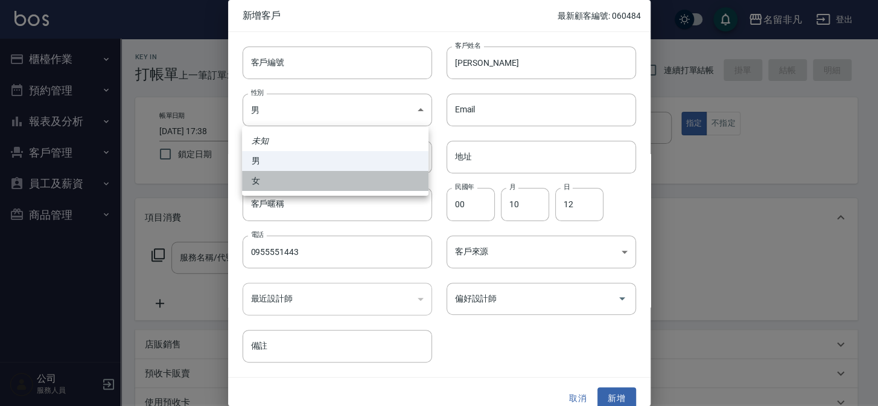
click at [285, 185] on li "女" at bounding box center [335, 181] width 187 height 20
type input "[DEMOGRAPHIC_DATA]"
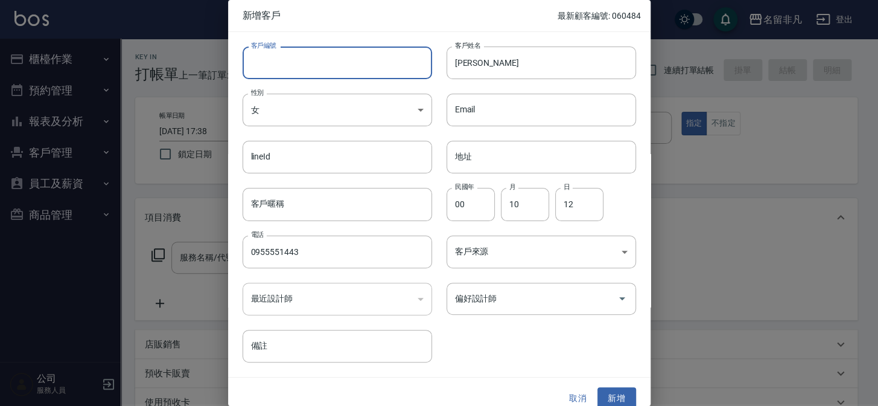
click at [289, 60] on input "客戶編號" at bounding box center [338, 62] width 190 height 33
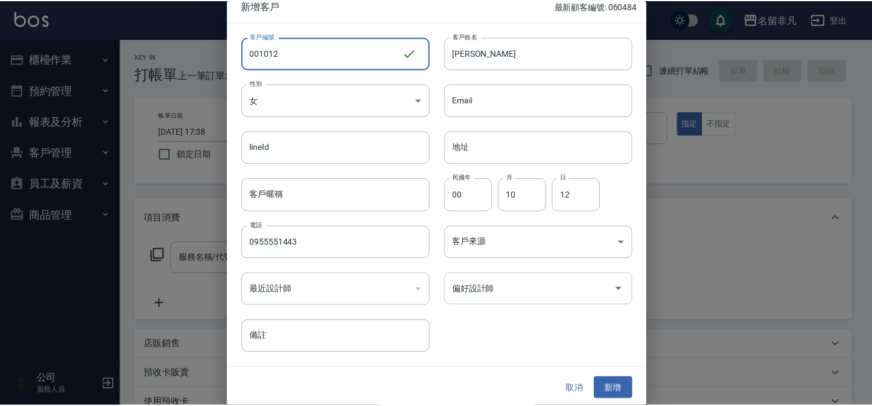
scroll to position [12, 0]
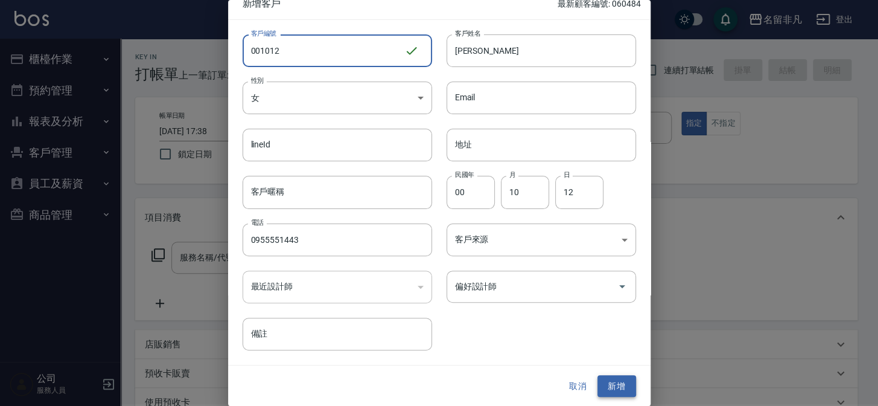
type input "001012"
click at [610, 377] on button "新增" at bounding box center [617, 386] width 39 height 22
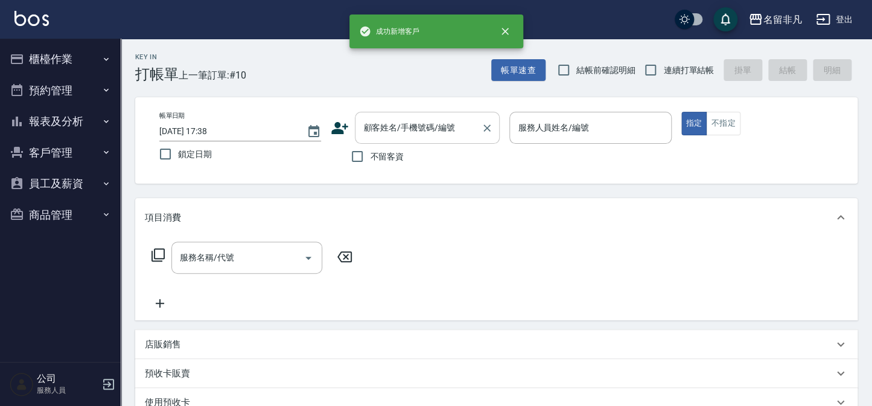
click at [421, 126] on div "顧客姓名/手機號碼/編號 顧客姓名/手機號碼/編號" at bounding box center [427, 128] width 145 height 32
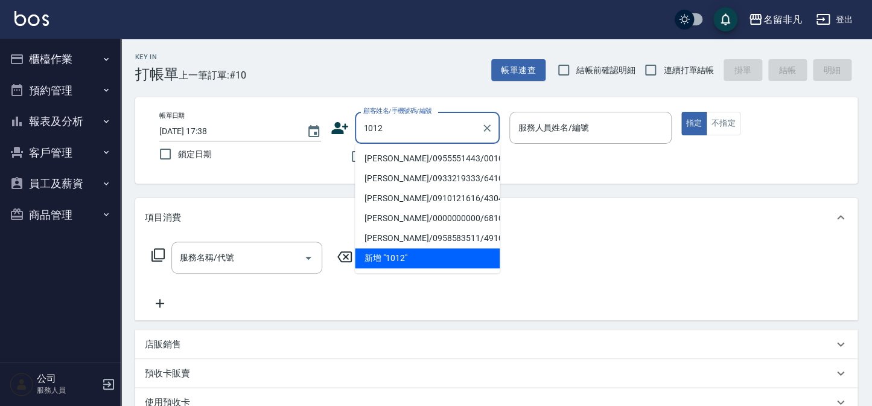
click at [453, 160] on li "[PERSON_NAME]/0955551443/001012" at bounding box center [427, 158] width 145 height 20
type input "[PERSON_NAME]/0955551443/001012"
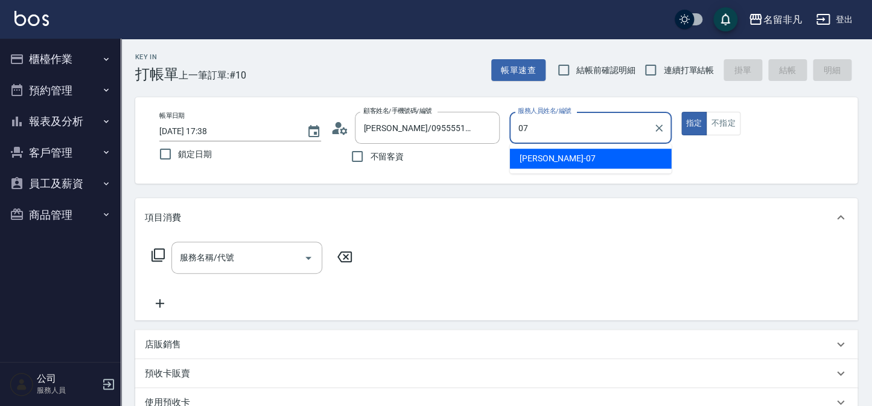
type input "07"
type button "true"
type input "[PERSON_NAME]-07"
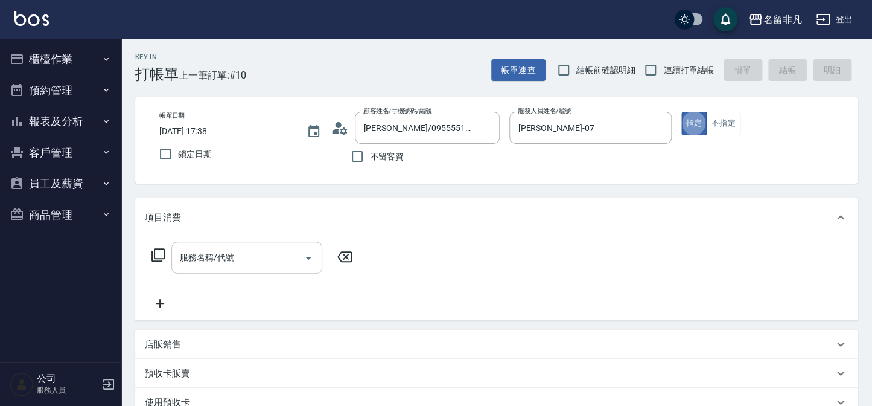
click at [241, 250] on input "服務名稱/代號" at bounding box center [238, 257] width 122 height 21
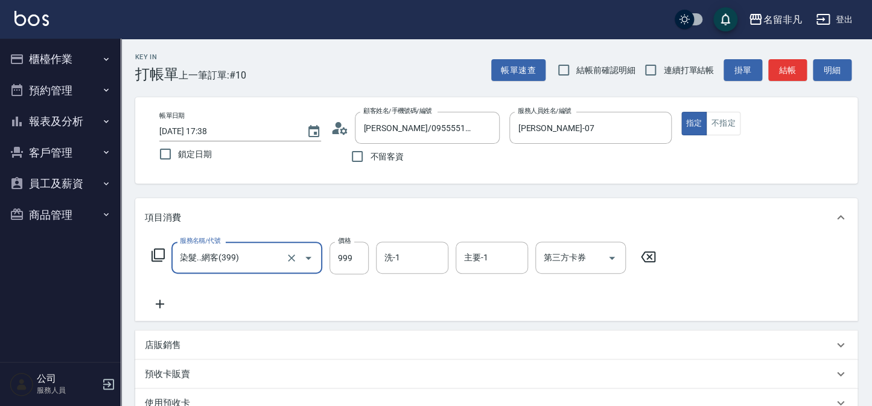
type input "染髮..網客(399)"
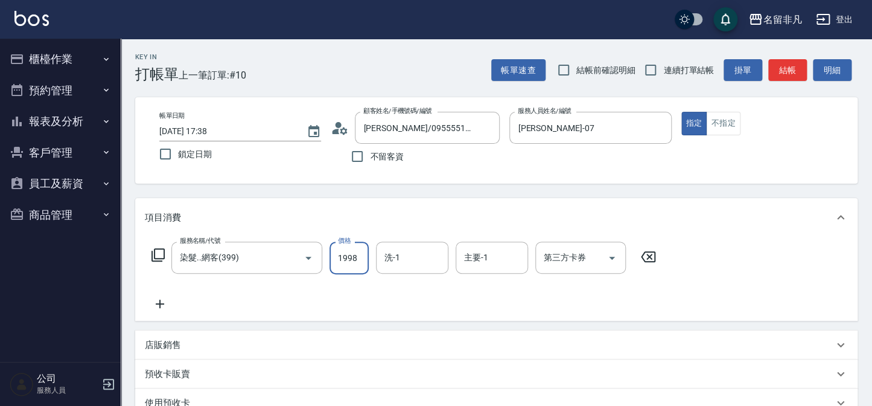
type input "1998"
click at [158, 302] on icon at bounding box center [160, 303] width 30 height 14
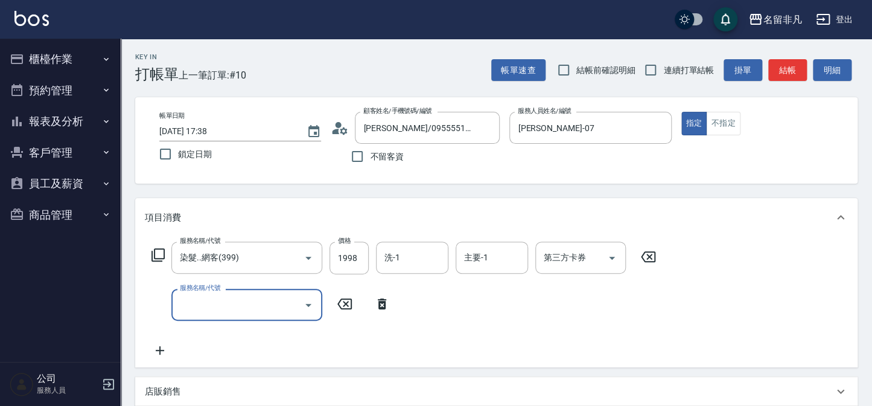
click at [205, 296] on input "服務名稱/代號" at bounding box center [238, 304] width 122 height 21
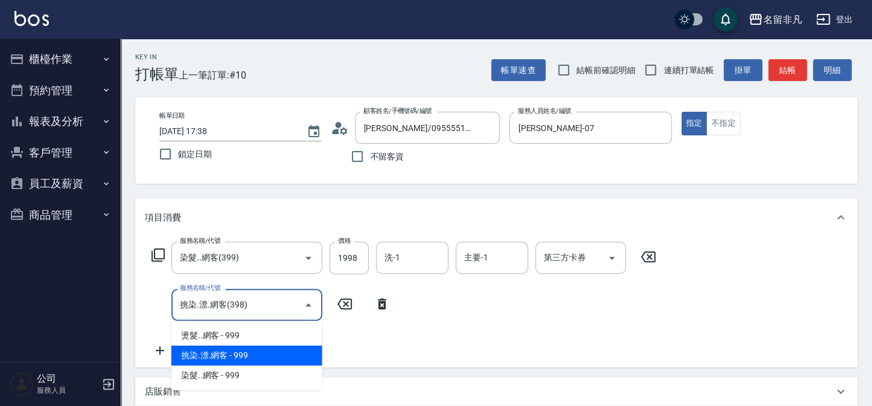
type input "挑染.漂.網客(398)"
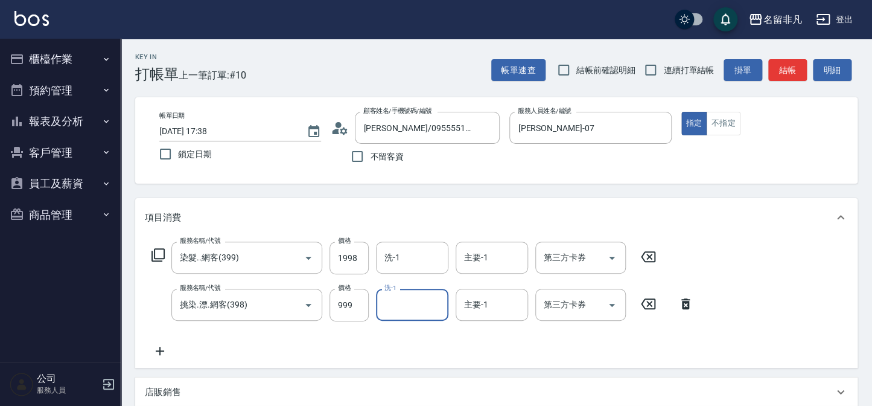
click at [372, 310] on div "服務名稱/代號 挑染.漂.網客(398) 服務名稱/代號 價格 999 價格 洗-1 洗-1 主要-1 主要-1 第三方卡券 第三方卡券" at bounding box center [423, 305] width 556 height 33
click at [367, 310] on input "999" at bounding box center [349, 305] width 39 height 33
type input "600"
click at [356, 257] on input "1998" at bounding box center [349, 257] width 39 height 33
type input "999"
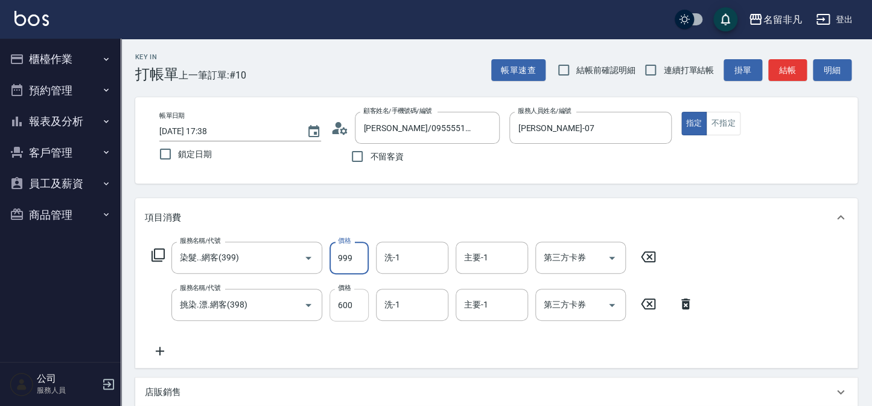
click at [353, 315] on input "600" at bounding box center [349, 305] width 39 height 33
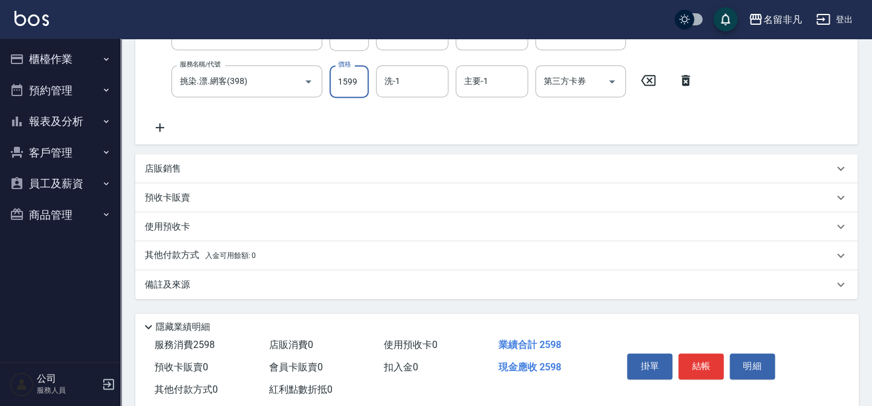
scroll to position [250, 0]
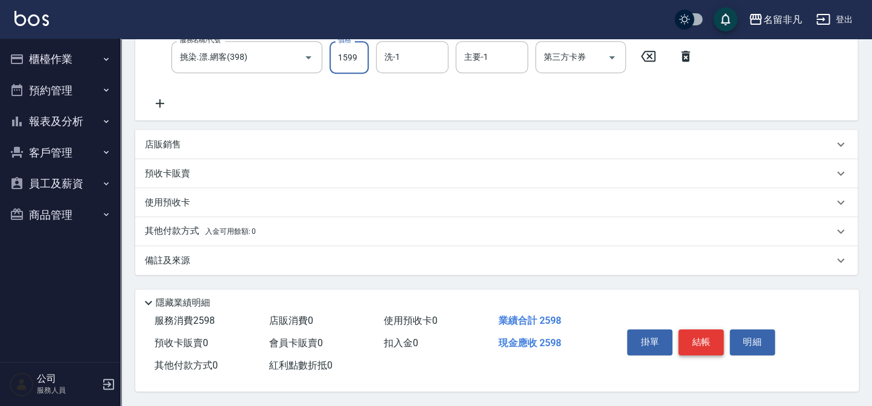
type input "1599"
click at [706, 347] on button "結帳" at bounding box center [700, 341] width 45 height 25
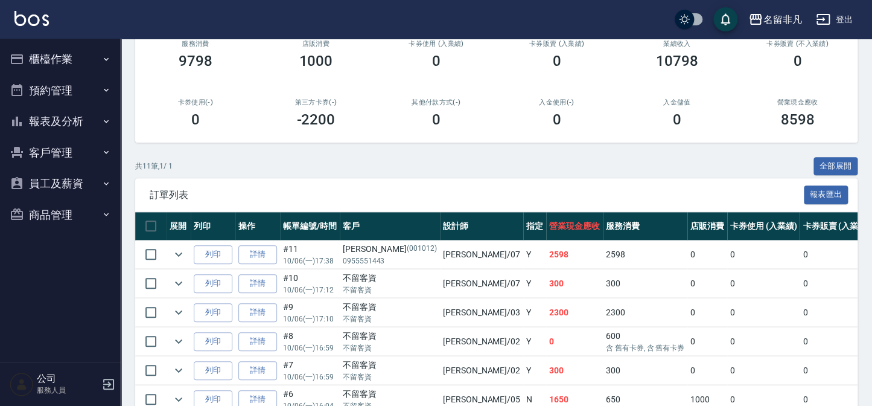
scroll to position [164, 0]
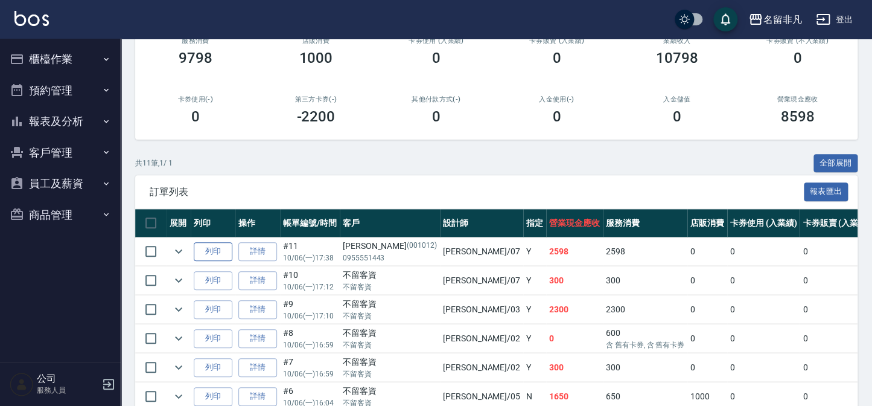
click at [224, 257] on button "列印" at bounding box center [213, 251] width 39 height 19
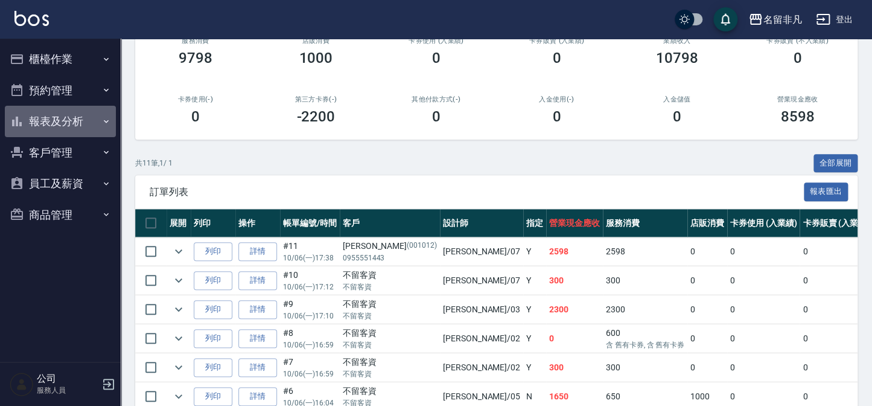
click at [60, 127] on button "報表及分析" at bounding box center [60, 121] width 111 height 31
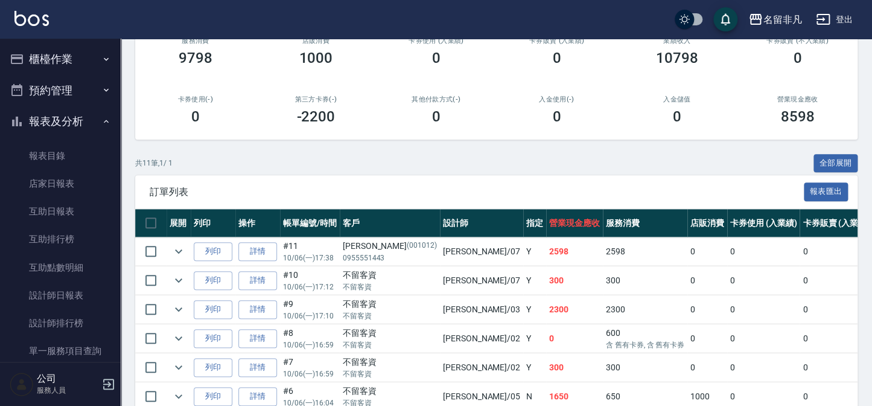
click at [60, 127] on button "報表及分析" at bounding box center [60, 121] width 111 height 31
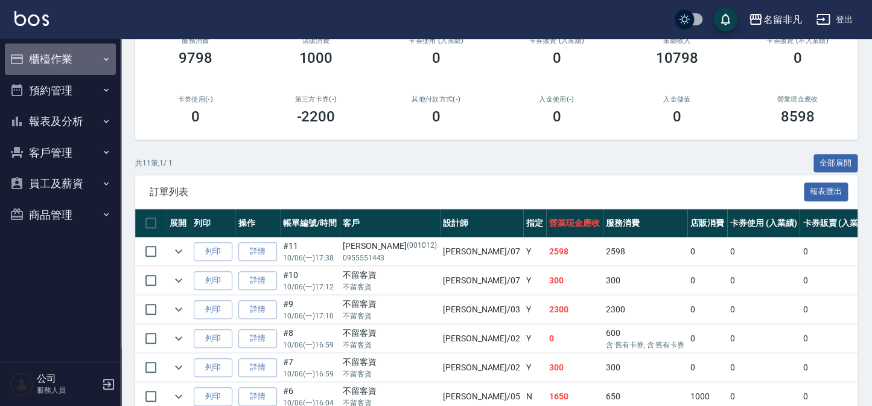
click at [75, 66] on button "櫃檯作業" at bounding box center [60, 58] width 111 height 31
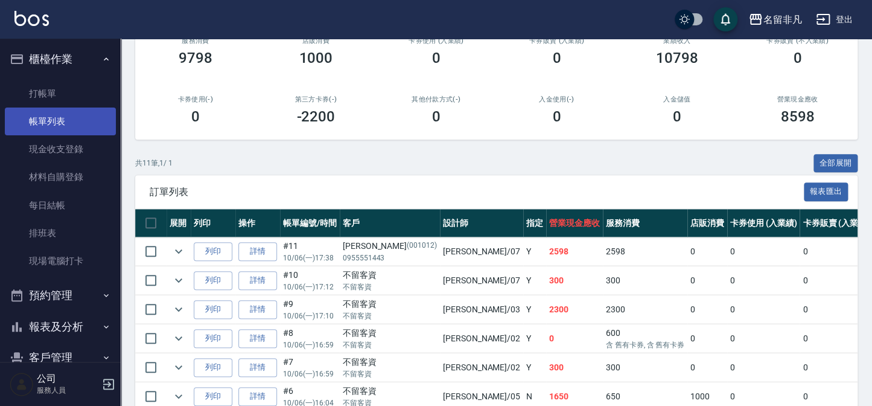
click at [73, 129] on link "帳單列表" at bounding box center [60, 121] width 111 height 28
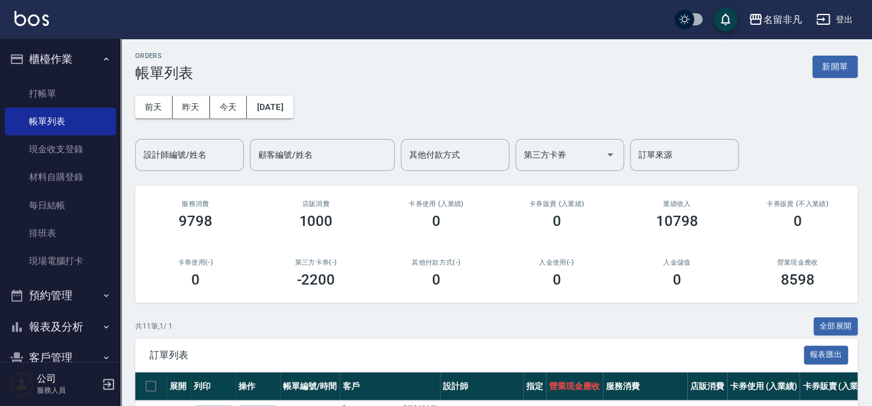
scroll to position [0, 0]
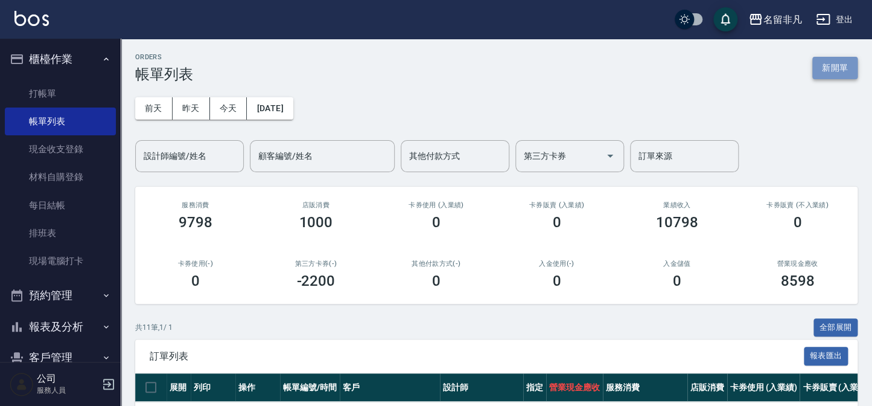
click at [837, 77] on button "新開單" at bounding box center [834, 68] width 45 height 22
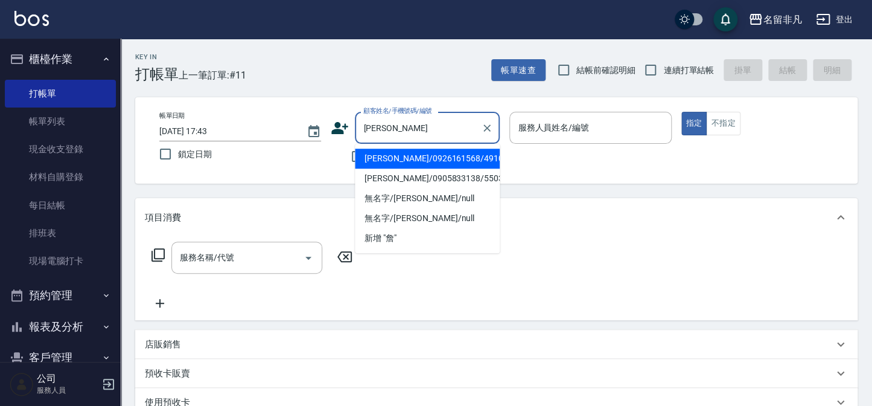
click at [412, 164] on li "[PERSON_NAME]/0926161568/491006" at bounding box center [427, 158] width 145 height 20
type input "[PERSON_NAME]/0926161568/491006"
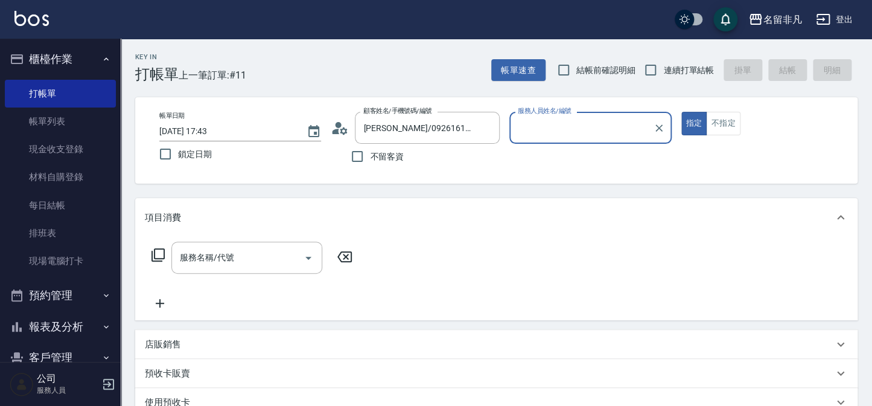
type input "[PERSON_NAME]-07"
click at [256, 266] on input "服務名稱/代號" at bounding box center [238, 257] width 122 height 21
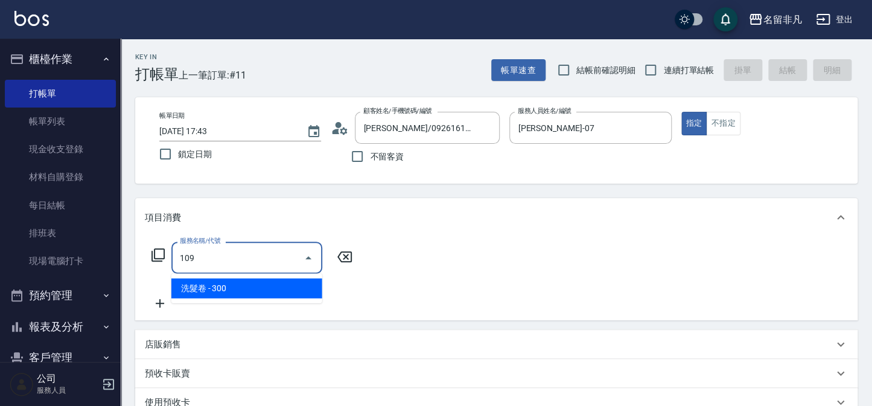
type input "洗髮卷(109)"
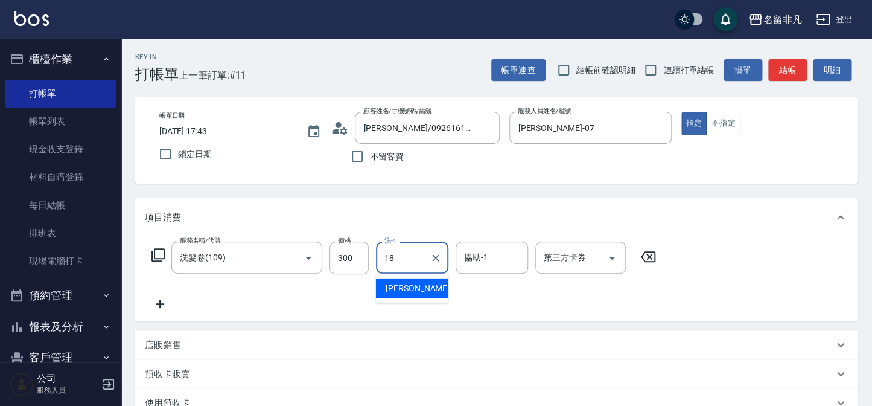
type input "[PERSON_NAME]-18"
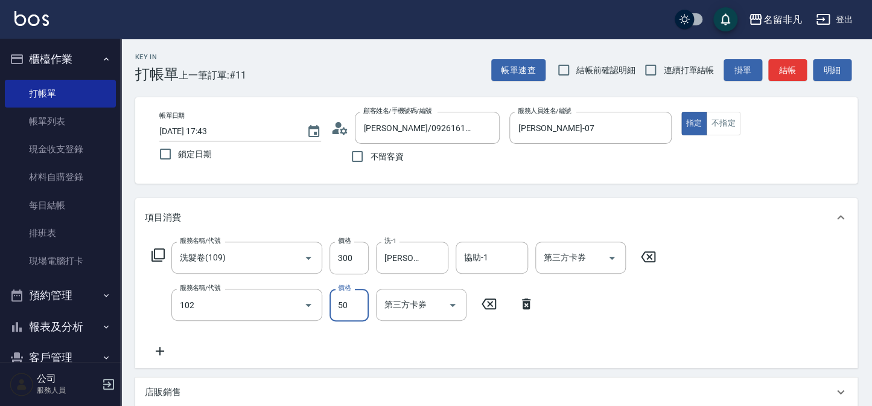
type input "+精油(102)"
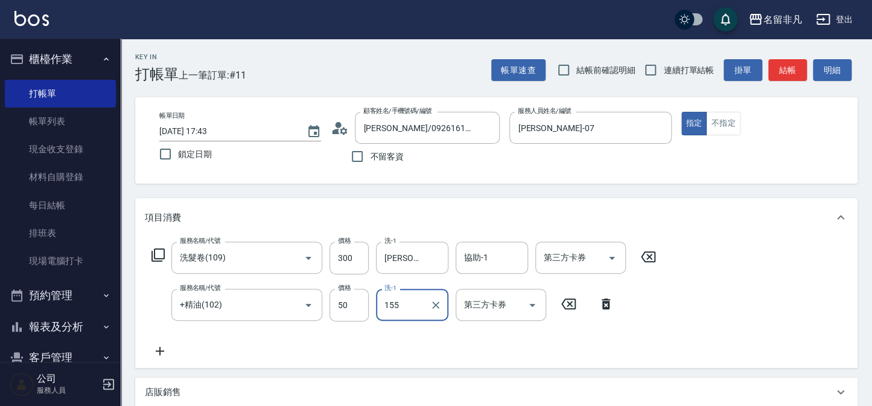
type input "155"
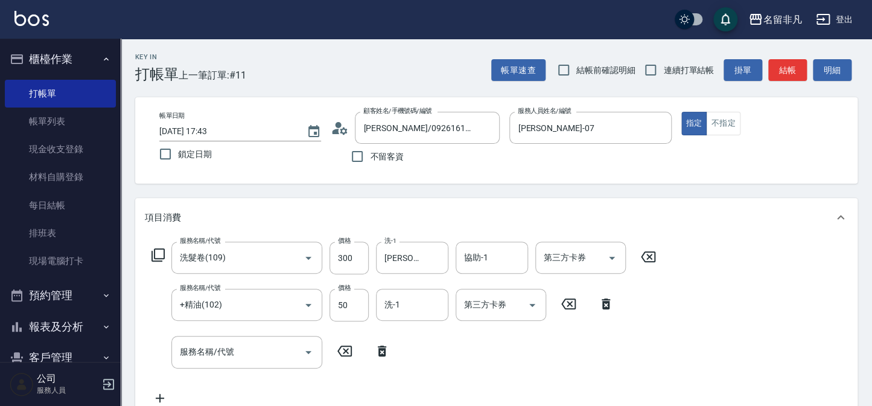
click at [380, 362] on div "服務名稱/代號 服務名稱/代號" at bounding box center [271, 352] width 252 height 32
click at [385, 345] on icon at bounding box center [382, 350] width 30 height 14
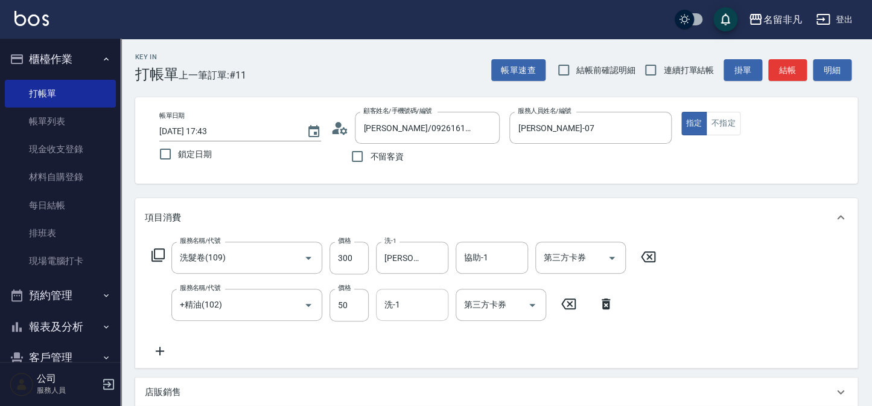
click at [404, 320] on div "洗-1" at bounding box center [412, 305] width 72 height 32
type input "[PERSON_NAME]-18"
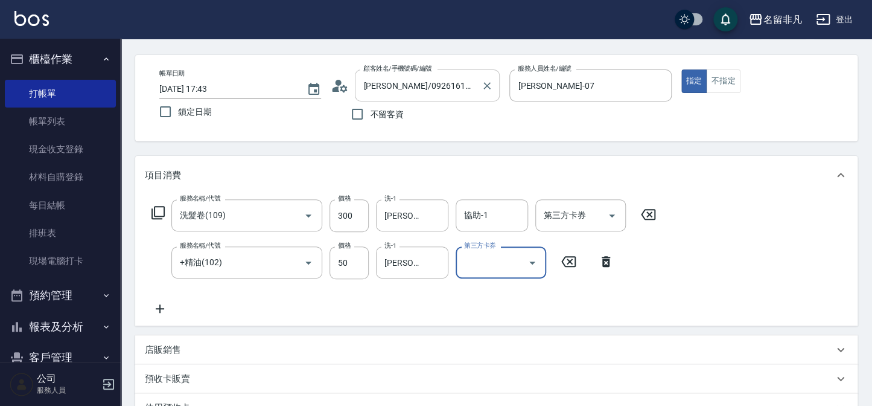
scroll to position [31, 0]
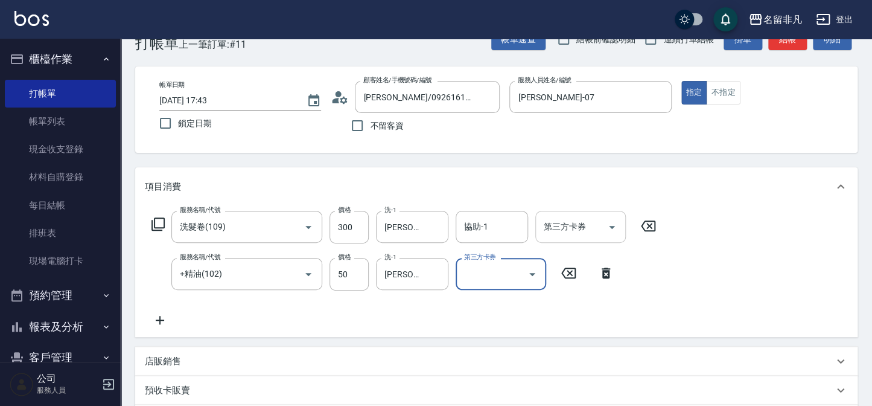
click at [576, 225] on div "第三方卡券 第三方卡券" at bounding box center [580, 227] width 91 height 32
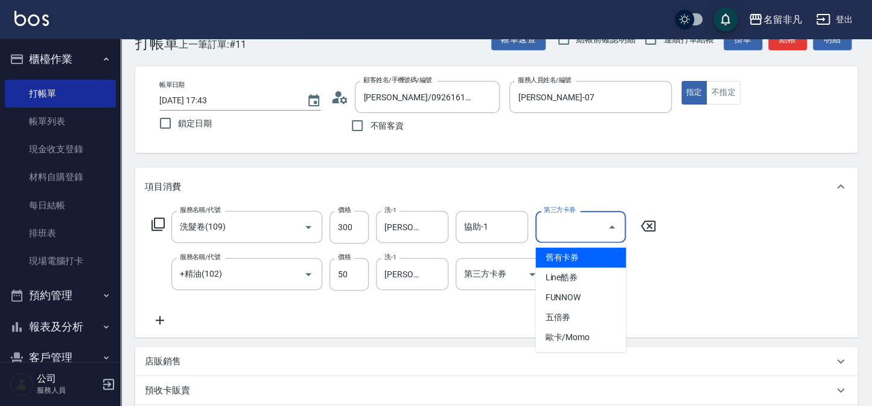
click at [568, 254] on span "舊有卡券" at bounding box center [580, 257] width 91 height 20
type input "舊有卡券"
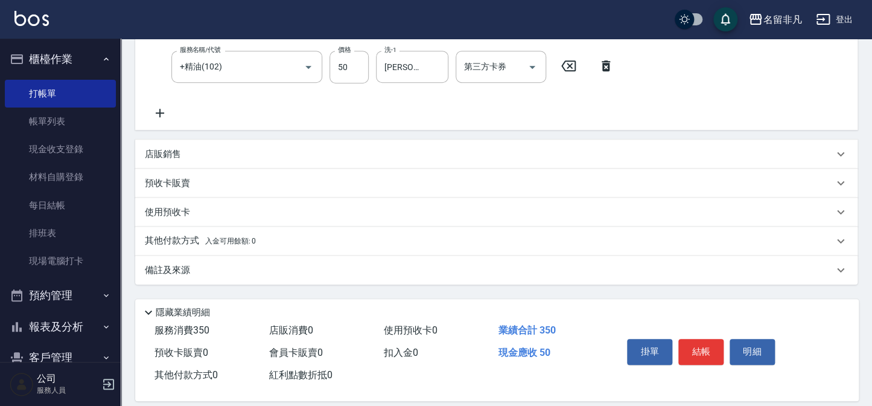
scroll to position [263, 0]
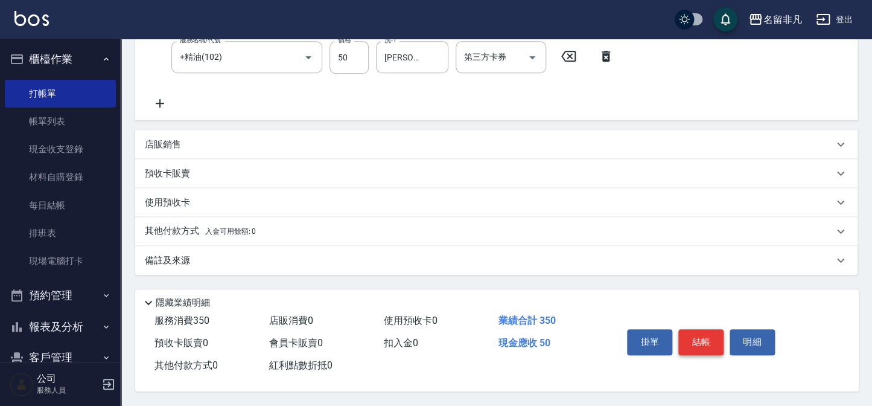
click at [694, 348] on button "結帳" at bounding box center [700, 341] width 45 height 25
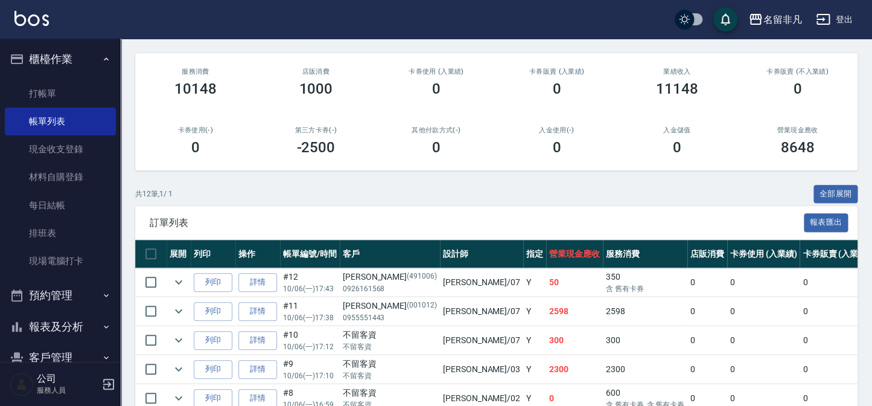
scroll to position [164, 0]
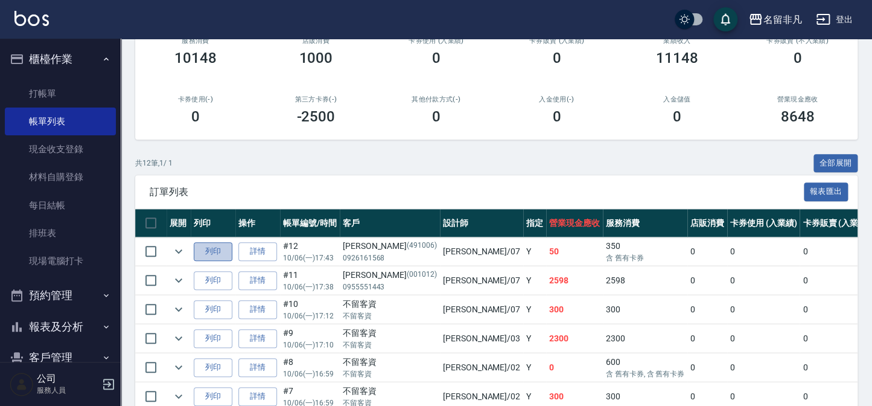
click at [214, 255] on button "列印" at bounding box center [213, 251] width 39 height 19
click at [45, 63] on button "櫃檯作業" at bounding box center [60, 58] width 111 height 31
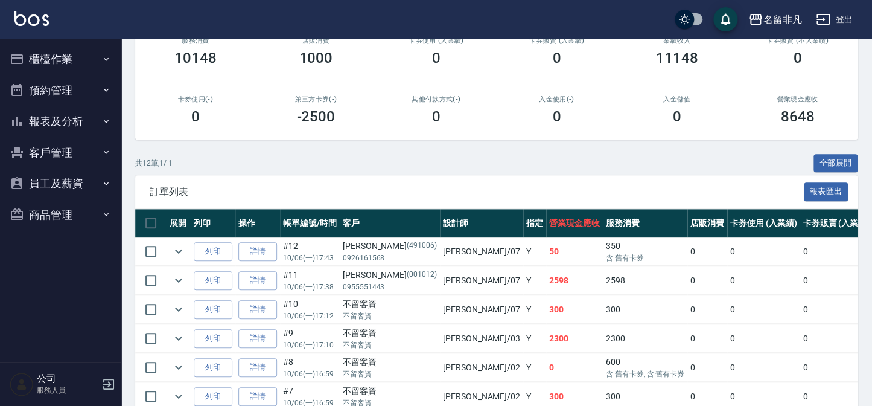
click at [39, 126] on button "報表及分析" at bounding box center [60, 121] width 111 height 31
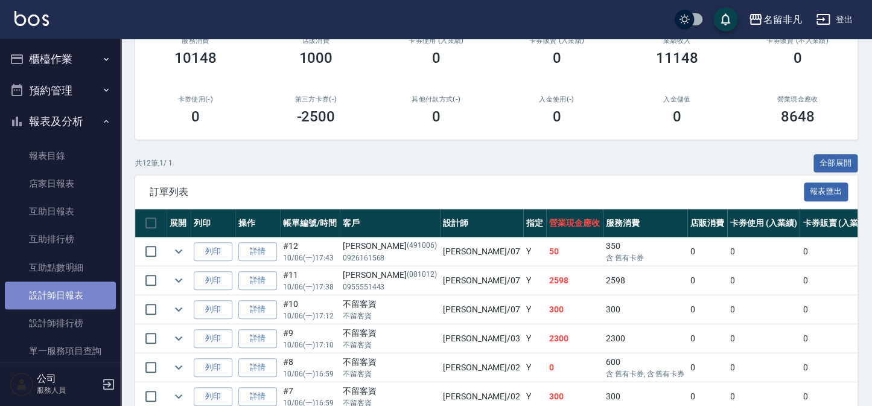
click at [85, 289] on link "設計師日報表" at bounding box center [60, 295] width 111 height 28
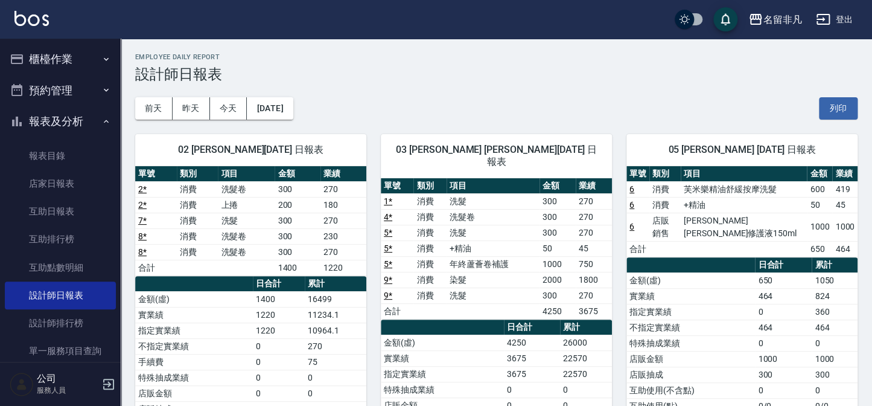
click at [39, 121] on button "報表及分析" at bounding box center [60, 121] width 111 height 31
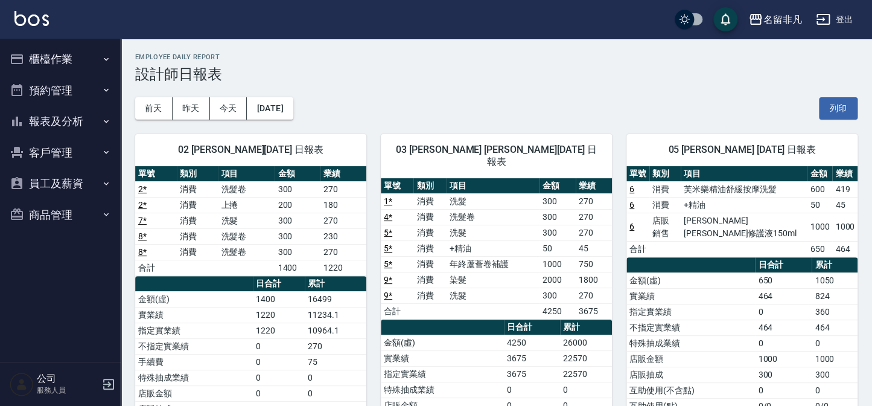
click at [48, 54] on button "櫃檯作業" at bounding box center [60, 58] width 111 height 31
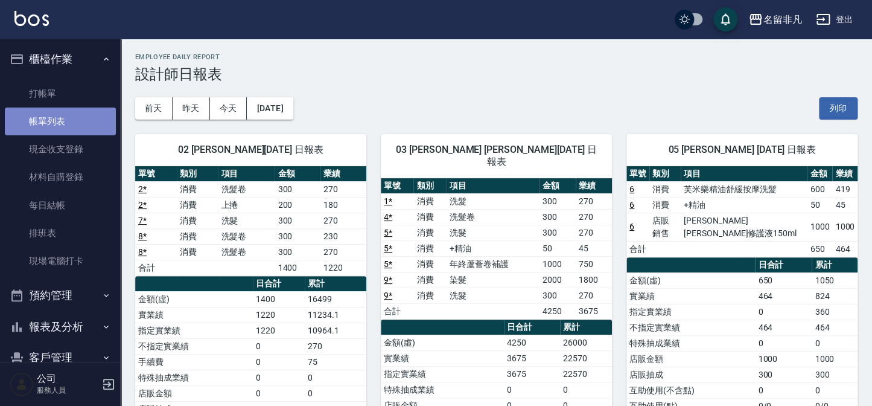
click at [65, 112] on link "帳單列表" at bounding box center [60, 121] width 111 height 28
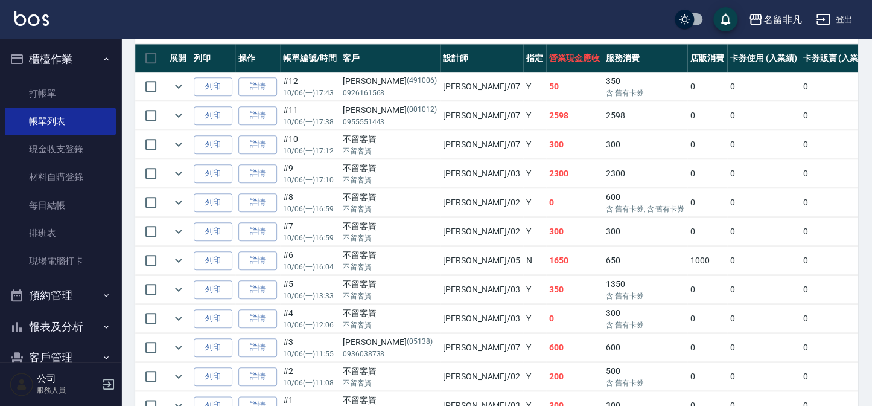
scroll to position [274, 0]
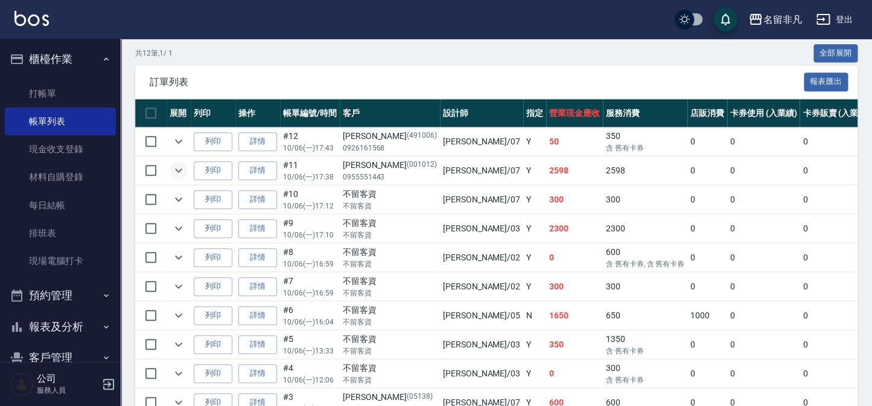
click at [180, 172] on icon "expand row" at bounding box center [178, 170] width 14 height 14
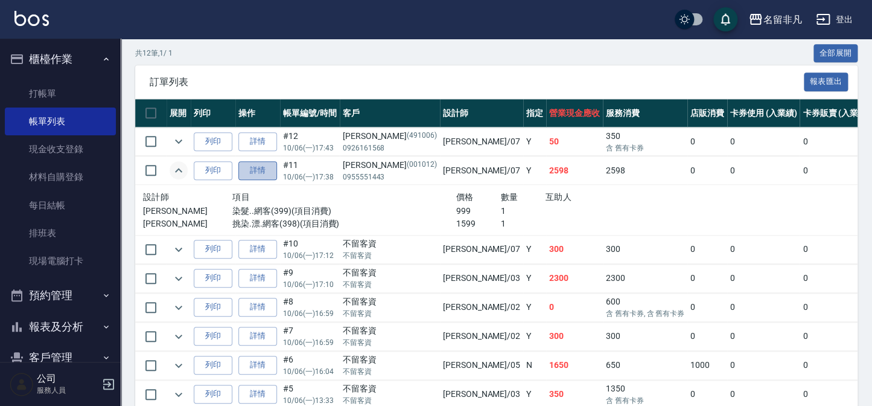
click at [264, 165] on link "詳情" at bounding box center [257, 170] width 39 height 19
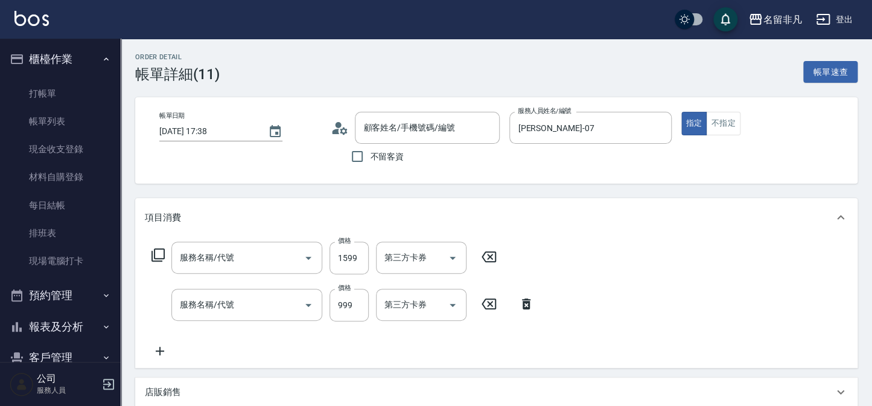
type input "[DATE] 17:38"
type input "[PERSON_NAME]-07"
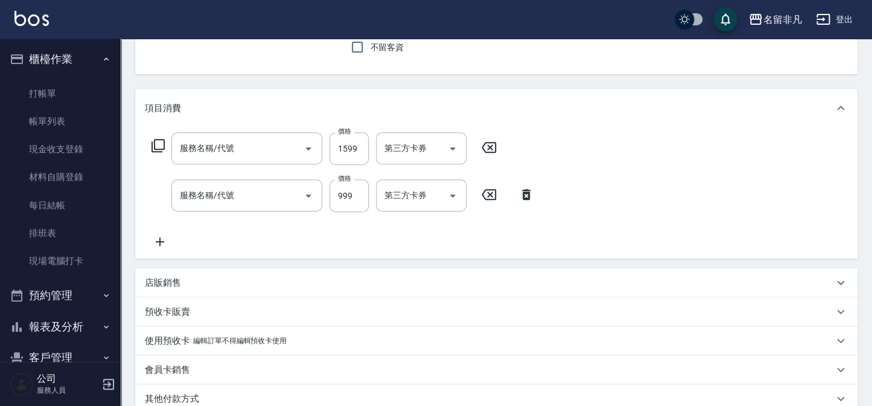
type input "[PERSON_NAME]/0955551443/001012"
type input "挑染.漂.網客(398)"
type input "染髮..網客(399)"
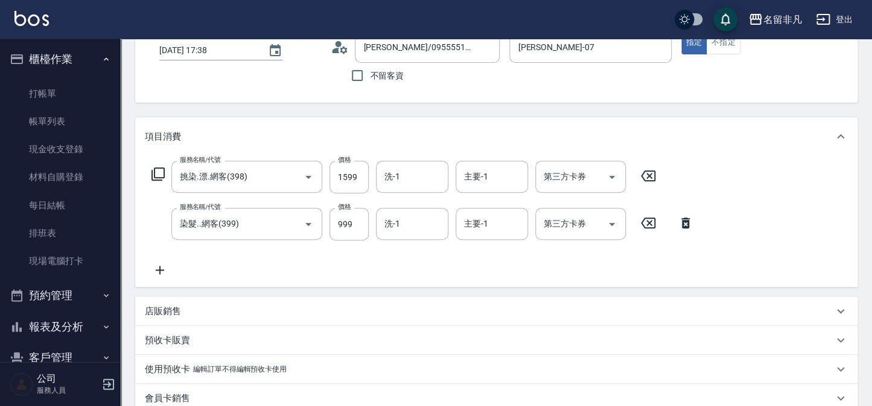
scroll to position [54, 0]
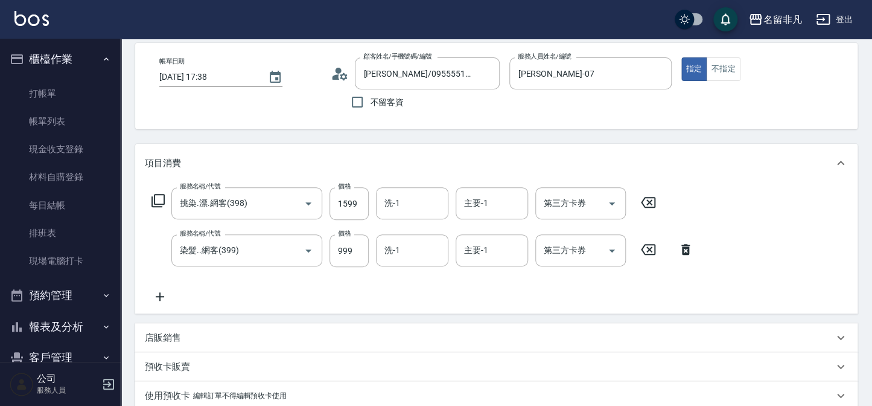
click at [405, 220] on div "服務名稱/代號 挑染.漂.網客(398) 服務名稱/代號 價格 1599 價格 洗-1 洗-1 主要-1 主要-1 第三方卡券 第三方卡券 服務名稱/代號 染…" at bounding box center [423, 245] width 556 height 116
click at [413, 211] on input "洗-1" at bounding box center [412, 203] width 62 height 21
type input "[PERSON_NAME]-05"
click at [429, 198] on button "Clear" at bounding box center [435, 203] width 17 height 17
type input "025"
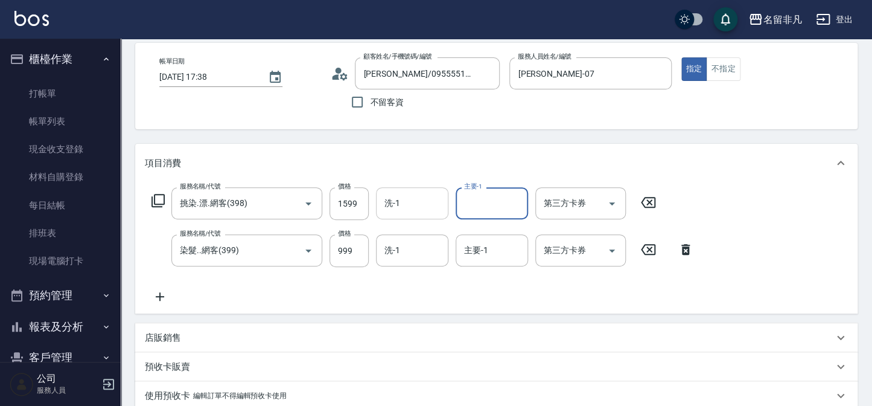
click at [430, 209] on input "洗-1" at bounding box center [412, 203] width 62 height 21
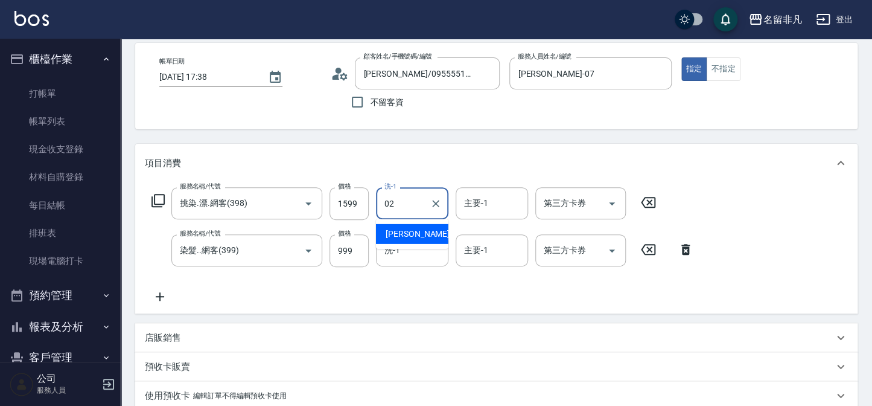
type input "[PERSON_NAME]-02"
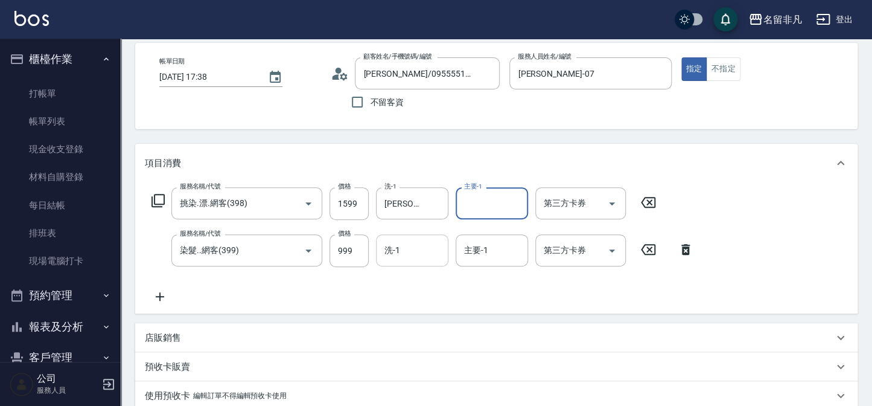
click at [403, 262] on div "洗-1" at bounding box center [412, 250] width 72 height 32
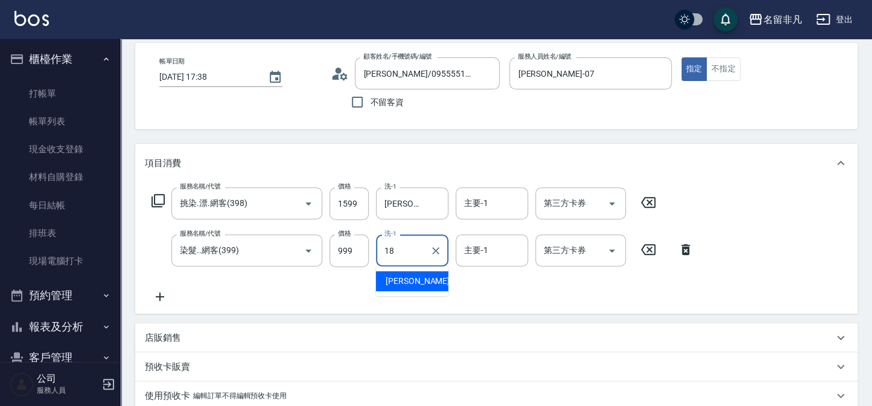
type input "[PERSON_NAME]-18"
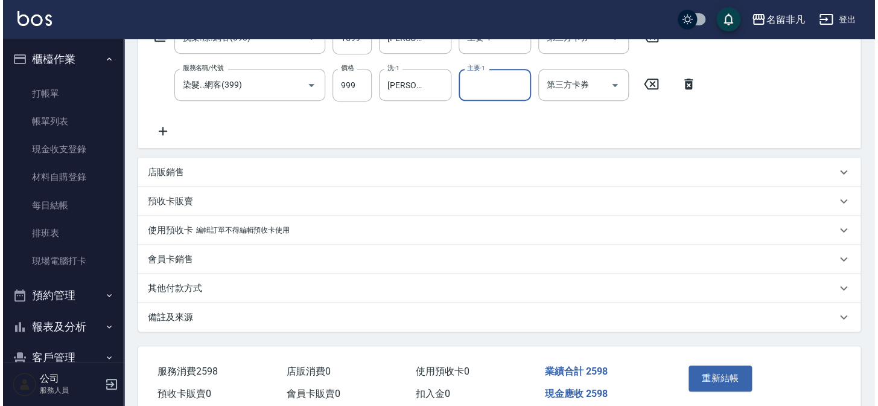
scroll to position [273, 0]
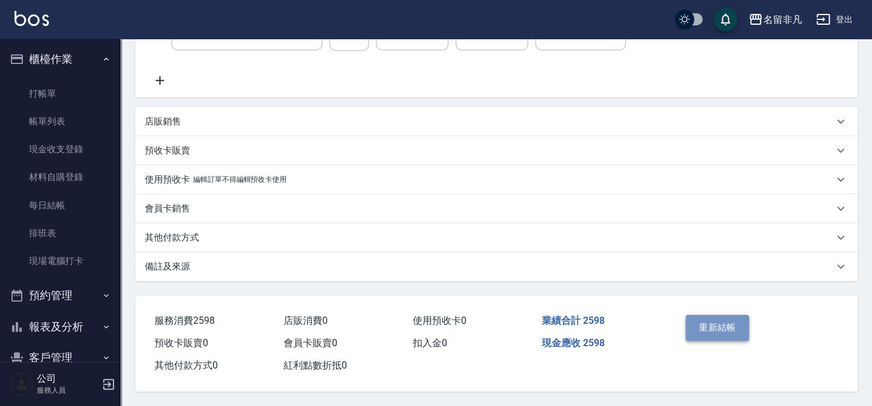
click at [722, 325] on button "重新結帳" at bounding box center [718, 326] width 64 height 25
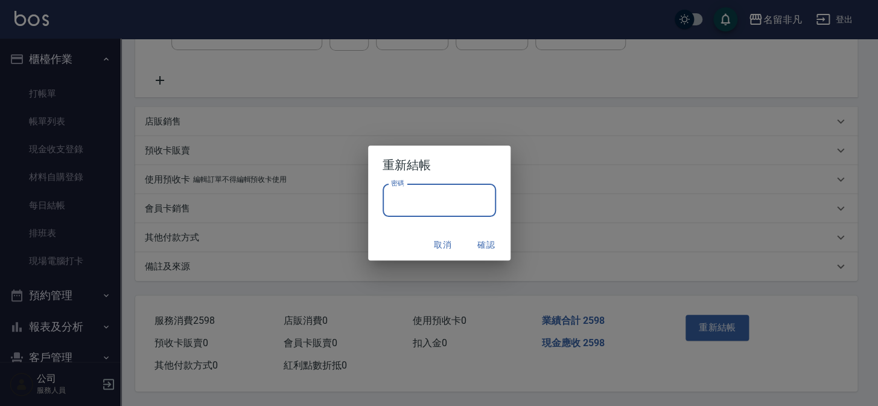
click at [420, 205] on input "密碼" at bounding box center [439, 200] width 113 height 33
type input "*"
type input "****"
click at [479, 246] on button "確認" at bounding box center [486, 245] width 39 height 22
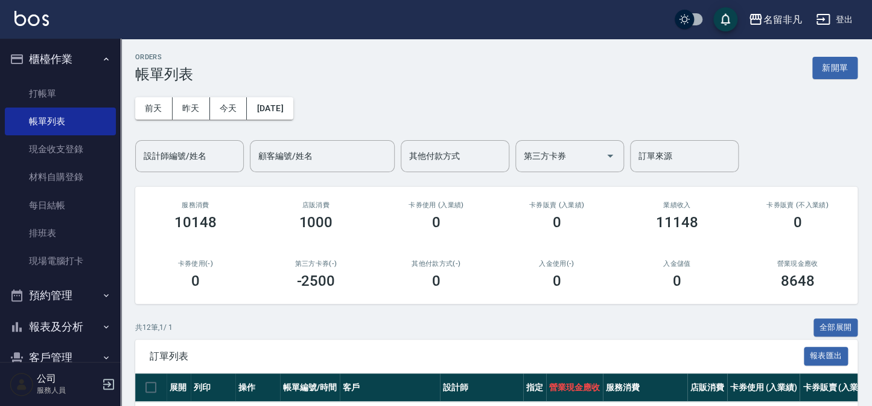
click at [66, 62] on button "櫃檯作業" at bounding box center [60, 58] width 111 height 31
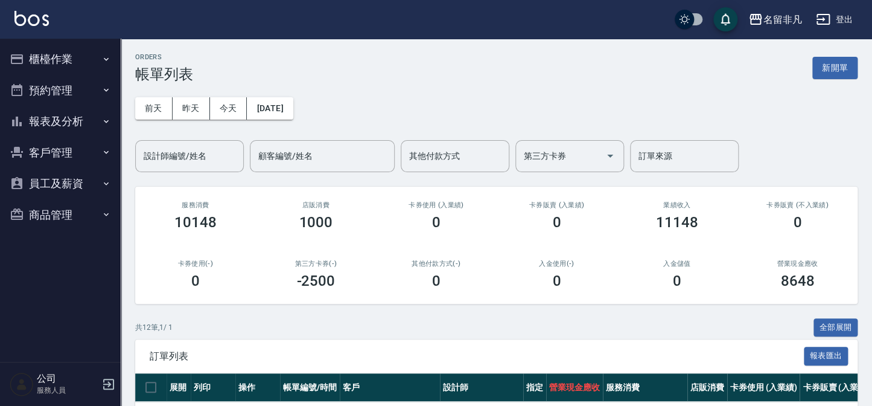
click at [60, 127] on button "報表及分析" at bounding box center [60, 121] width 111 height 31
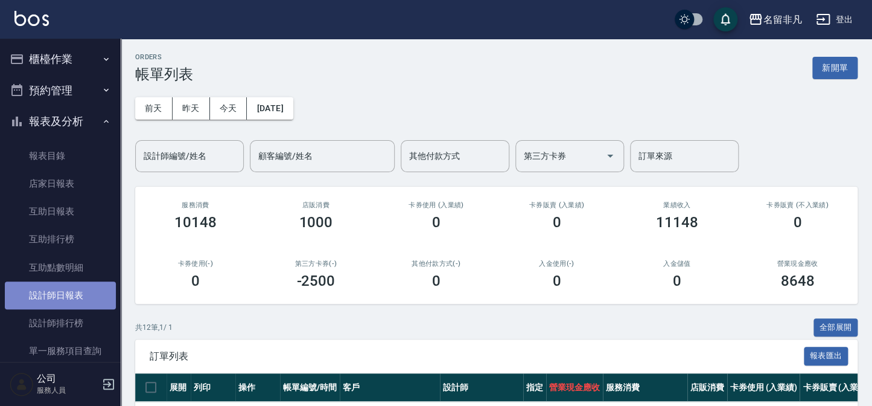
click at [62, 299] on link "設計師日報表" at bounding box center [60, 295] width 111 height 28
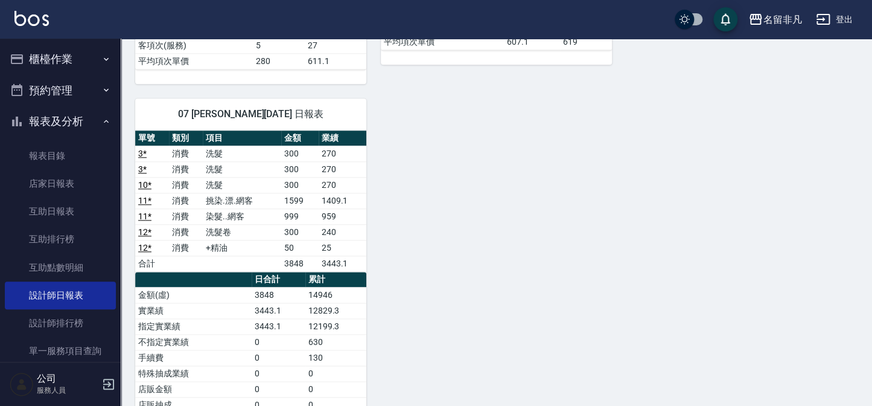
scroll to position [482, 0]
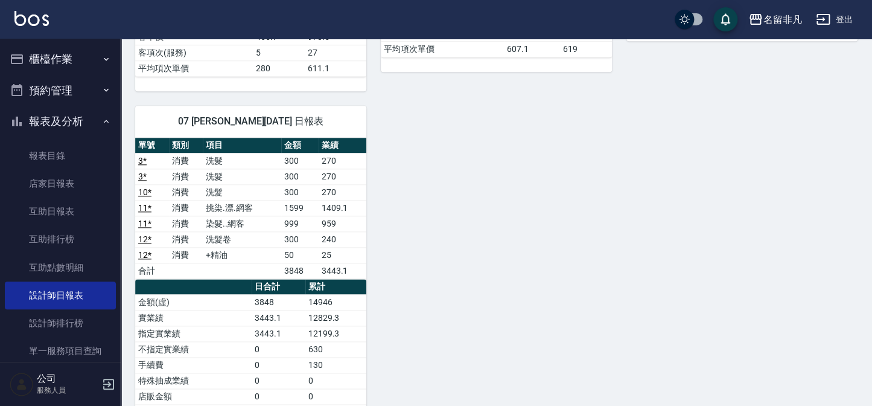
click at [44, 115] on button "報表及分析" at bounding box center [60, 121] width 111 height 31
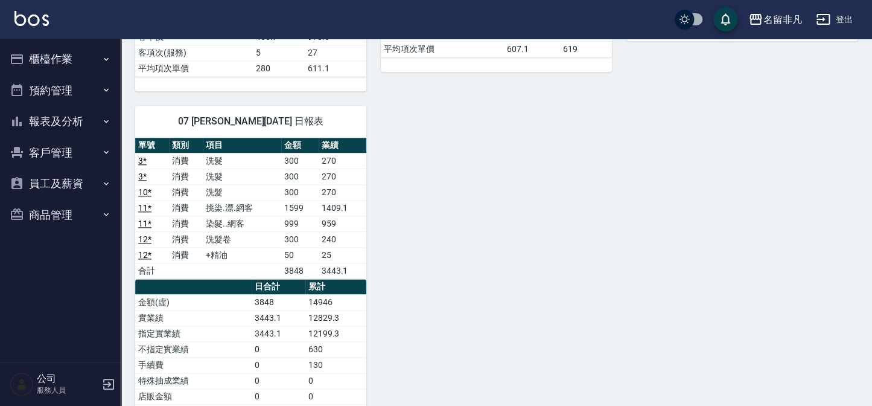
click at [6, 127] on button "報表及分析" at bounding box center [60, 121] width 111 height 31
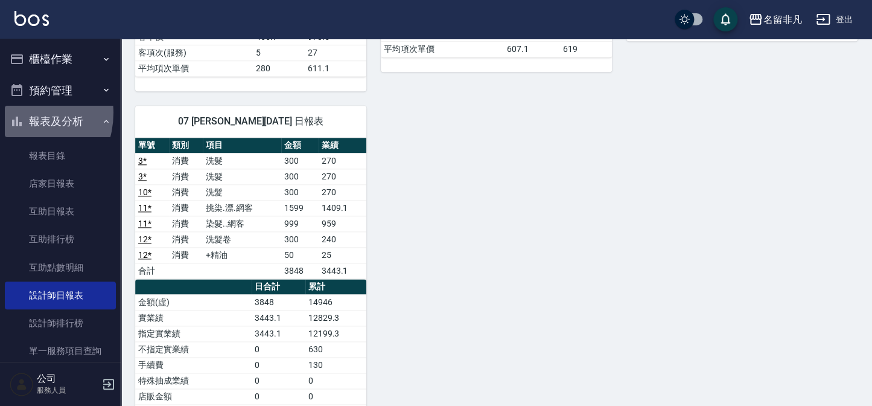
click at [20, 113] on button "報表及分析" at bounding box center [60, 121] width 111 height 31
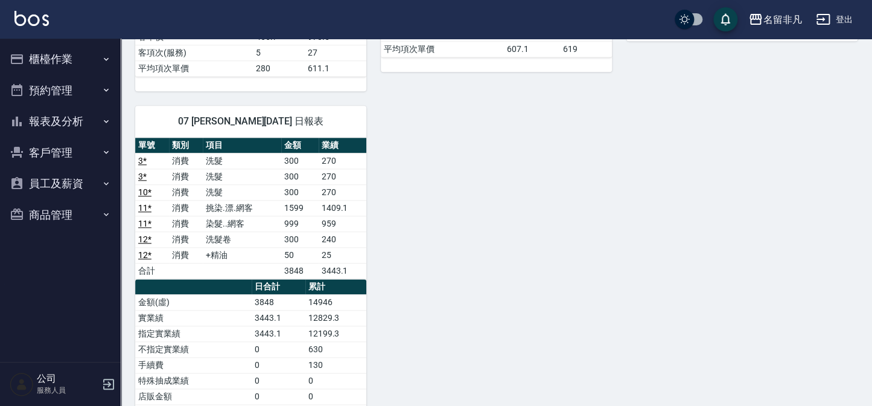
click at [50, 64] on button "櫃檯作業" at bounding box center [60, 58] width 111 height 31
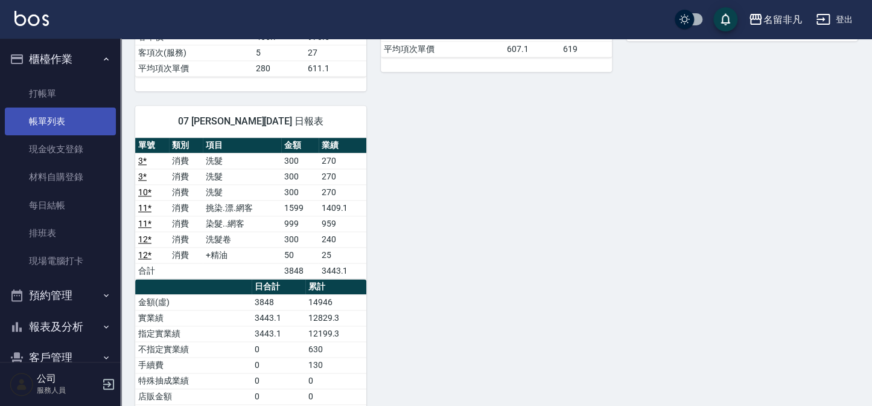
click at [56, 121] on link "帳單列表" at bounding box center [60, 121] width 111 height 28
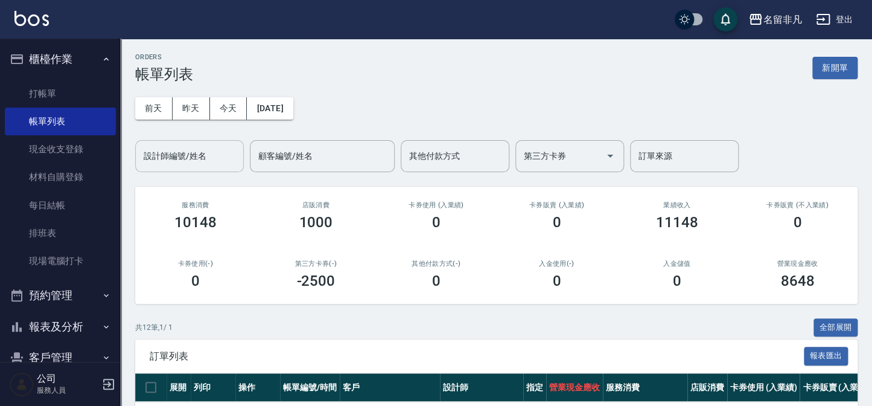
click at [196, 163] on input "設計師編號/姓名" at bounding box center [190, 155] width 98 height 21
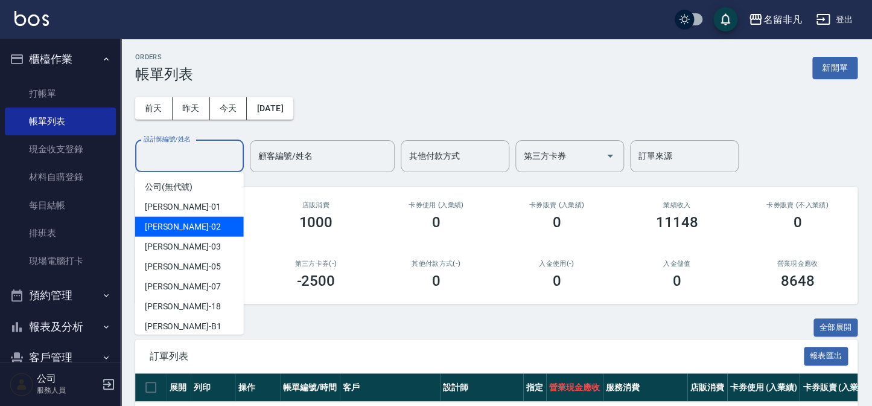
click at [203, 228] on div "[PERSON_NAME]-02" at bounding box center [189, 227] width 109 height 20
type input "[PERSON_NAME]-02"
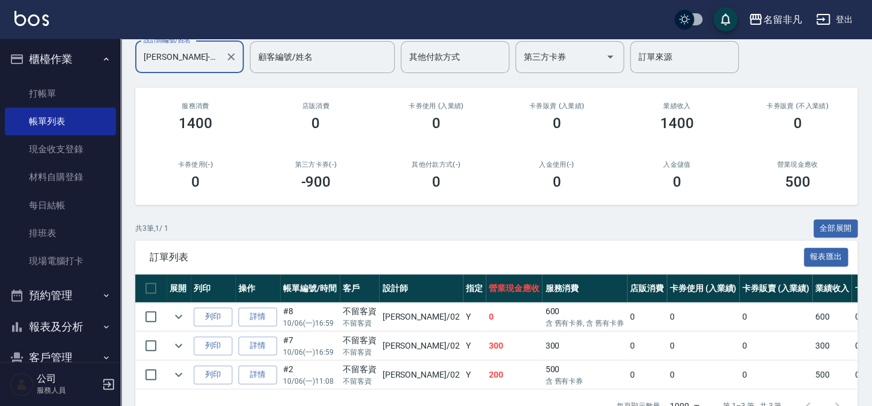
scroll to position [138, 0]
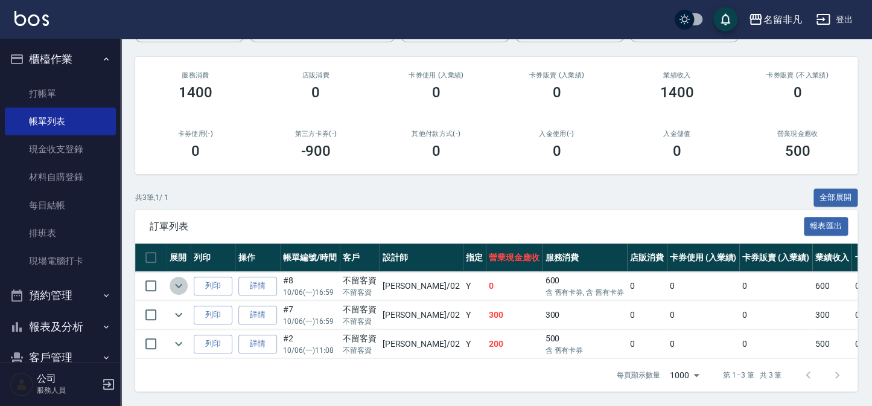
click at [173, 278] on icon "expand row" at bounding box center [178, 285] width 14 height 14
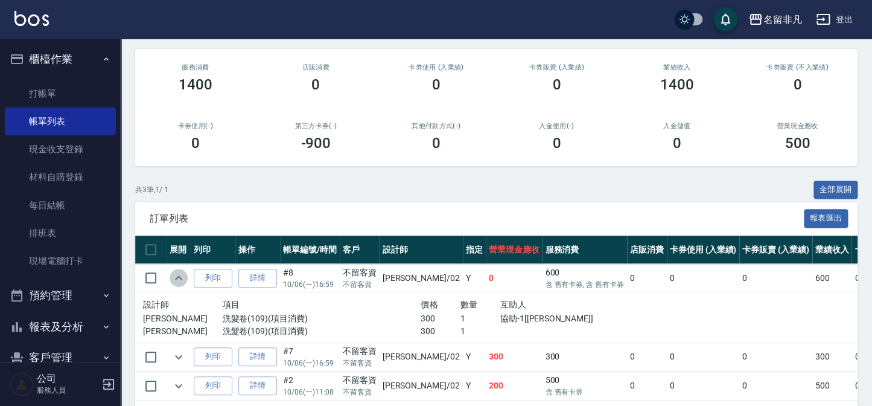
click at [173, 276] on icon "expand row" at bounding box center [178, 277] width 14 height 14
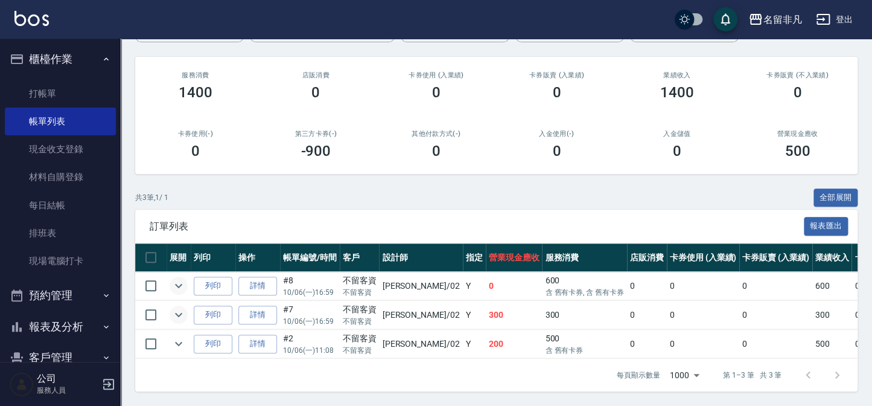
click at [176, 308] on icon "expand row" at bounding box center [178, 314] width 14 height 14
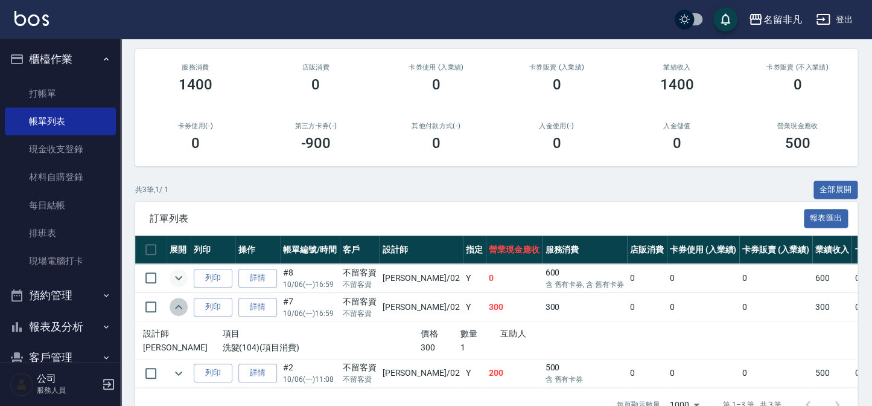
click at [176, 308] on icon "expand row" at bounding box center [178, 306] width 14 height 14
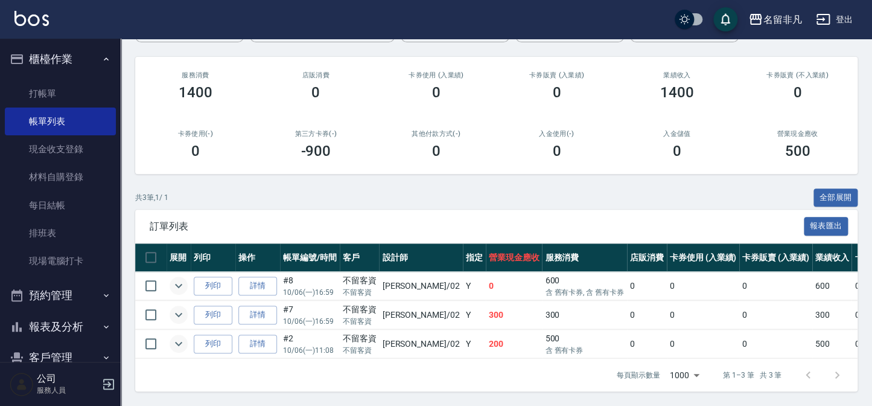
click at [178, 336] on icon "expand row" at bounding box center [178, 343] width 14 height 14
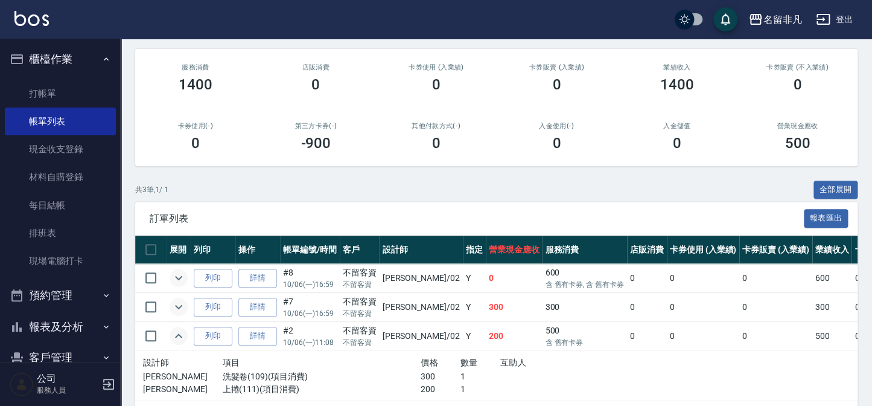
click at [178, 331] on icon "expand row" at bounding box center [178, 335] width 14 height 14
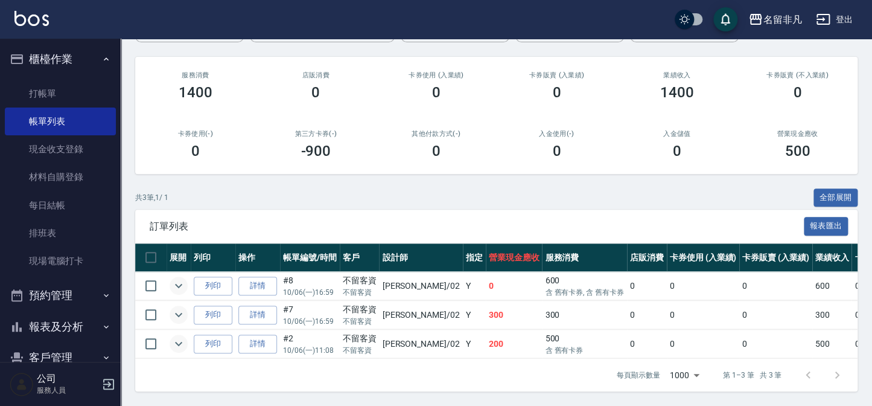
click at [180, 313] on icon "expand row" at bounding box center [178, 315] width 7 height 4
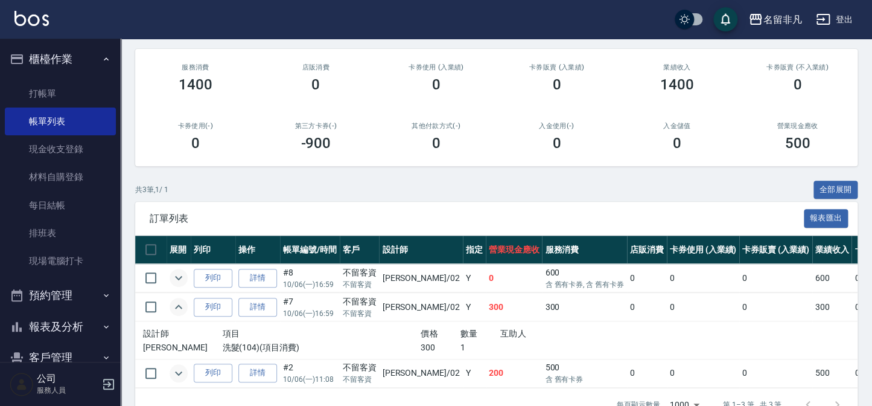
click at [180, 306] on icon "expand row" at bounding box center [178, 306] width 7 height 4
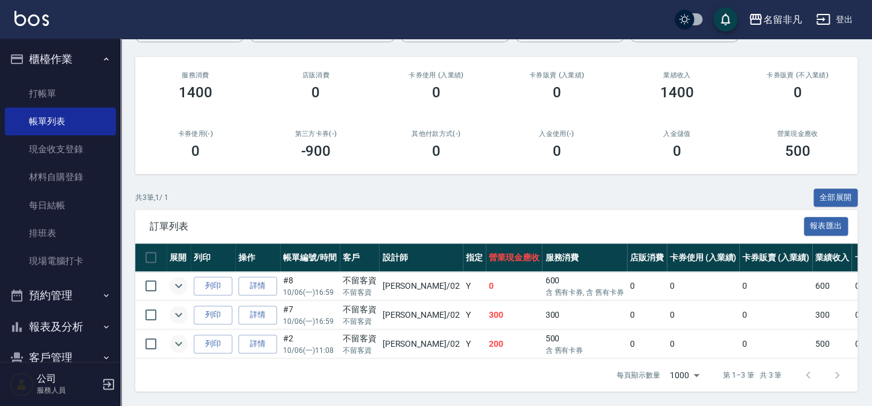
click at [49, 53] on button "櫃檯作業" at bounding box center [60, 58] width 111 height 31
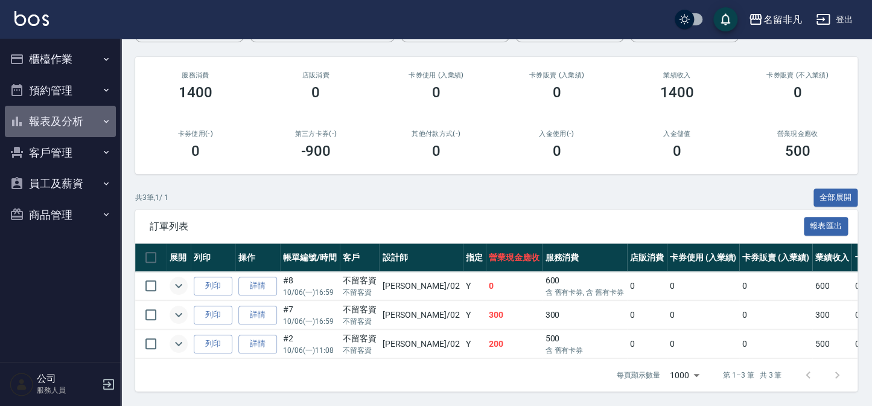
click at [65, 120] on button "報表及分析" at bounding box center [60, 121] width 111 height 31
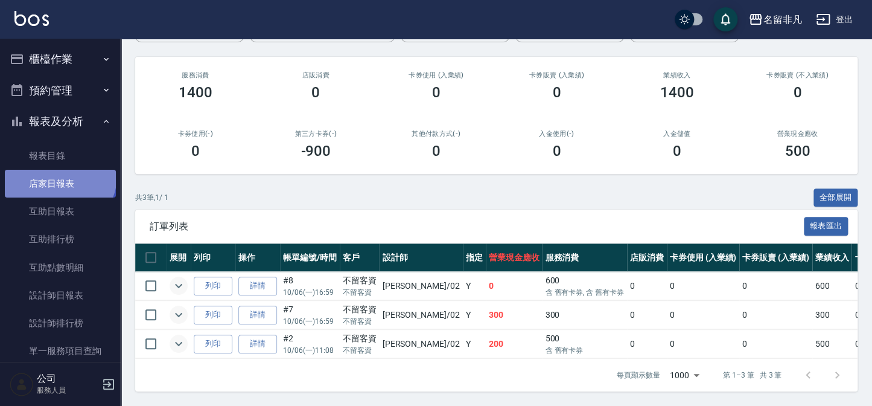
click at [59, 176] on link "店家日報表" at bounding box center [60, 184] width 111 height 28
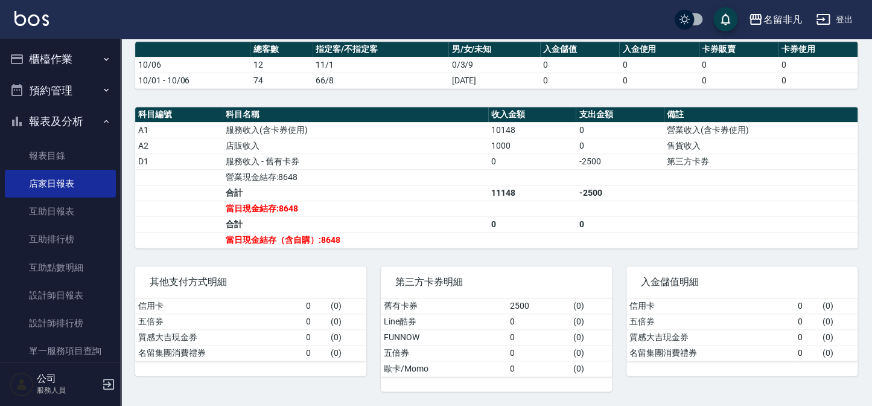
scroll to position [335, 0]
click at [70, 123] on button "報表及分析" at bounding box center [60, 121] width 111 height 31
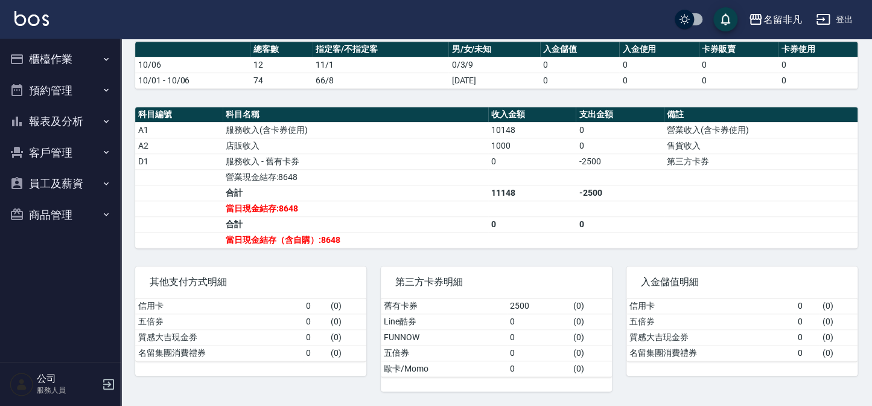
click at [70, 62] on button "櫃檯作業" at bounding box center [60, 58] width 111 height 31
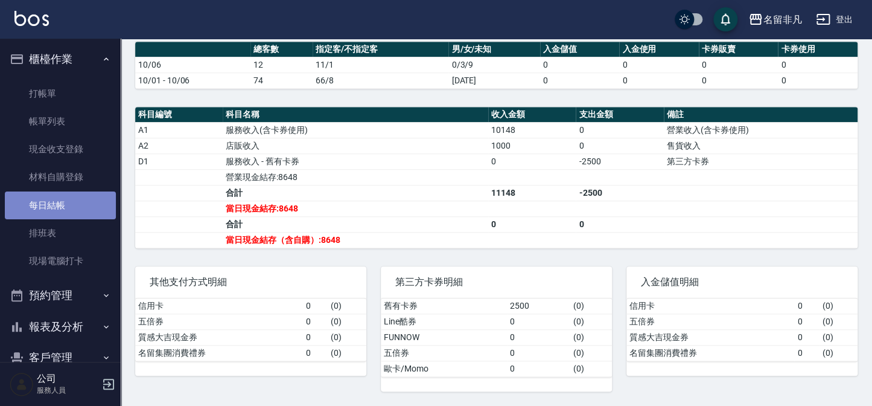
click at [80, 208] on link "每日結帳" at bounding box center [60, 205] width 111 height 28
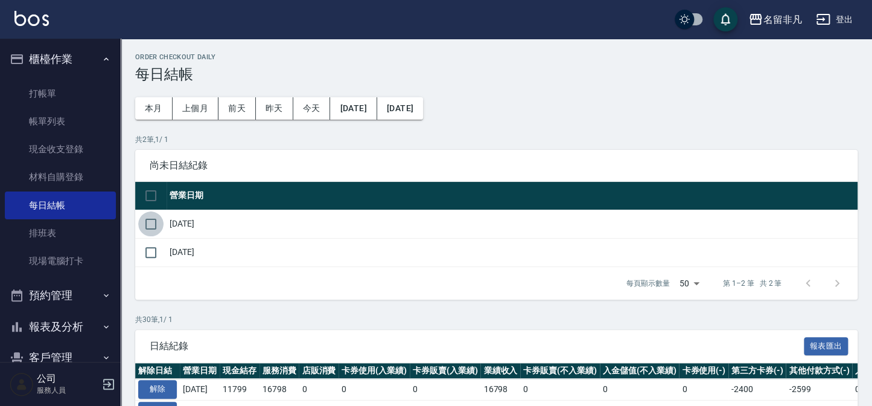
click at [143, 225] on input "checkbox" at bounding box center [150, 223] width 25 height 25
checkbox input "true"
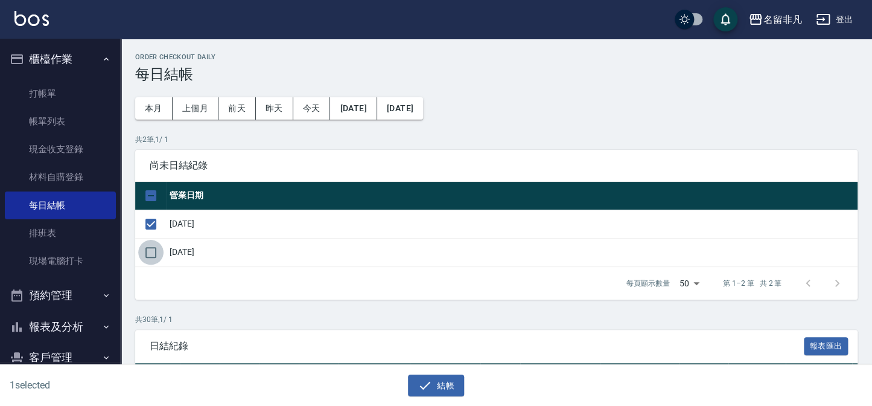
click at [145, 244] on input "checkbox" at bounding box center [150, 252] width 25 height 25
checkbox input "true"
click at [462, 392] on button "結帳" at bounding box center [436, 385] width 56 height 22
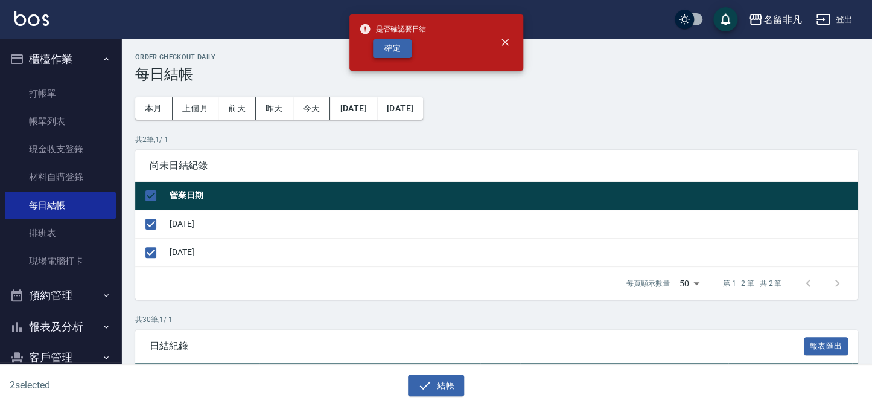
click at [398, 50] on button "確定" at bounding box center [392, 48] width 39 height 19
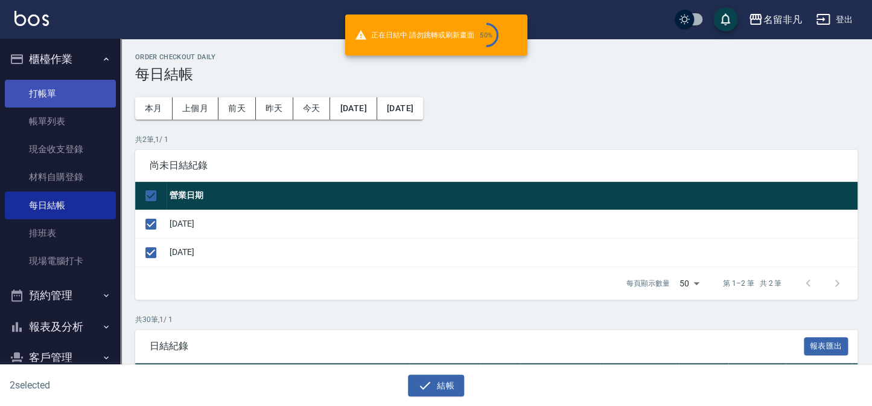
checkbox input "false"
